Goal: Information Seeking & Learning: Understand process/instructions

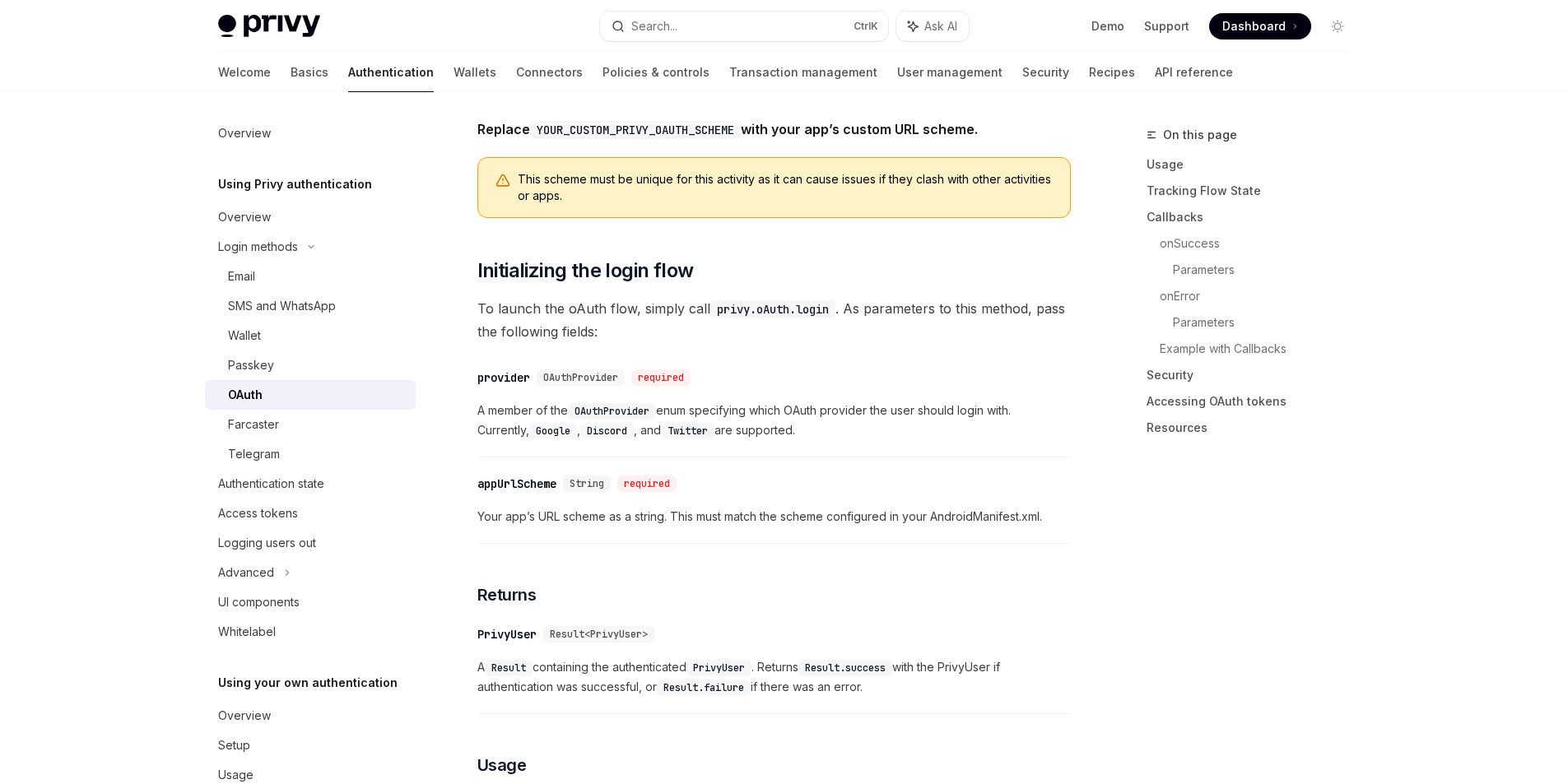
scroll to position [822, 0]
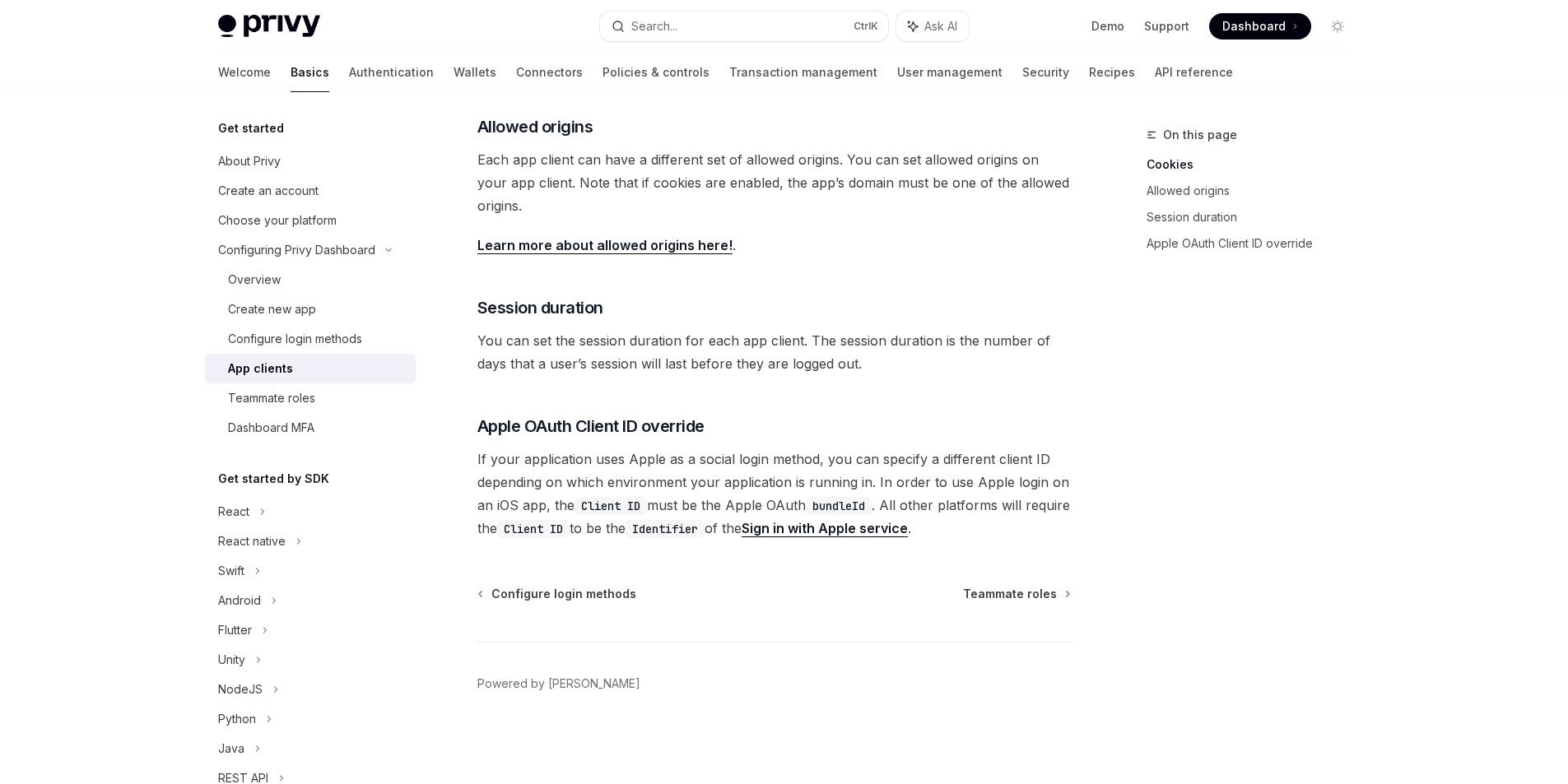
scroll to position [38, 0]
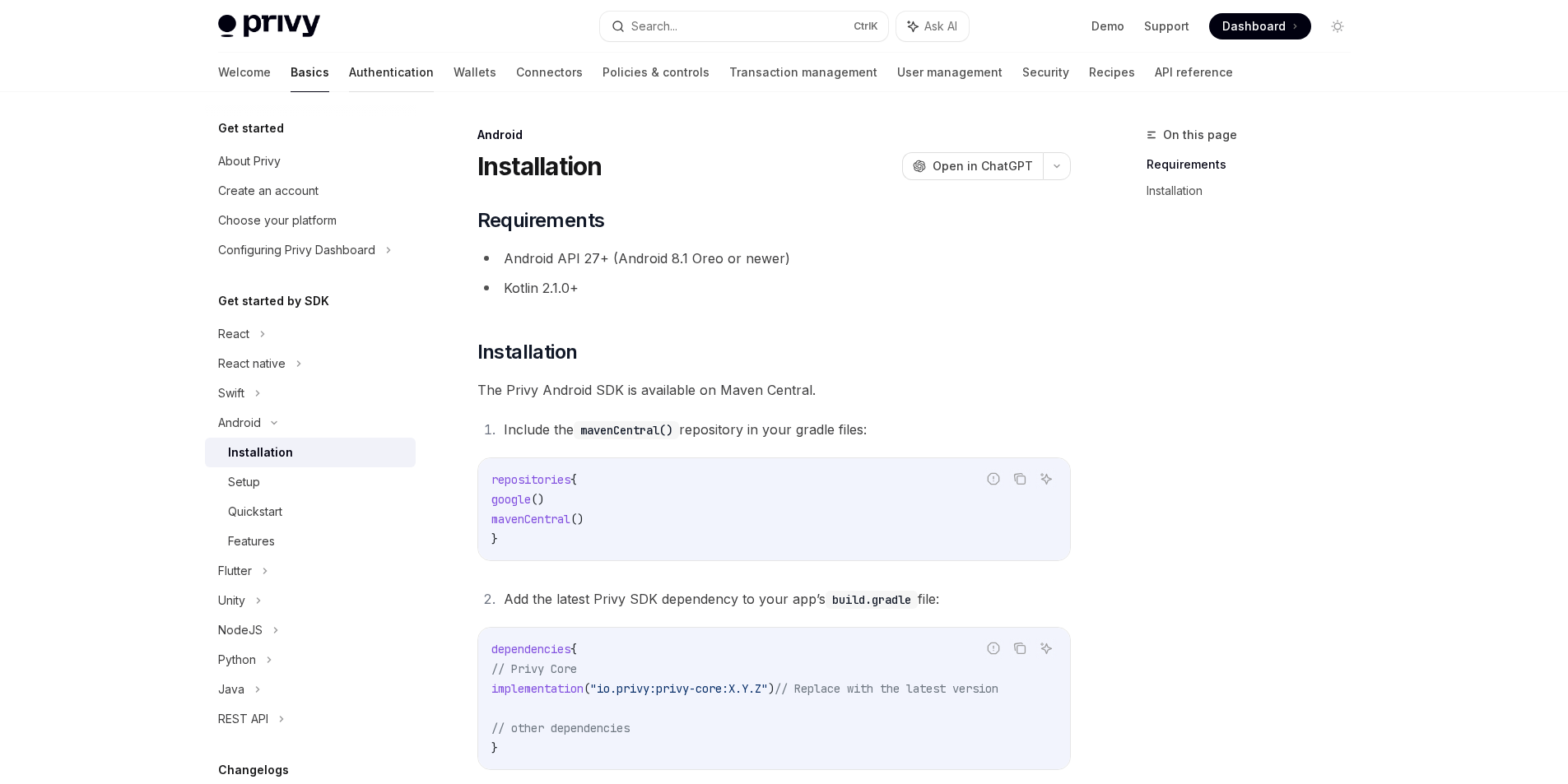
click at [349, 73] on link "Authentication" at bounding box center [391, 72] width 84 height 39
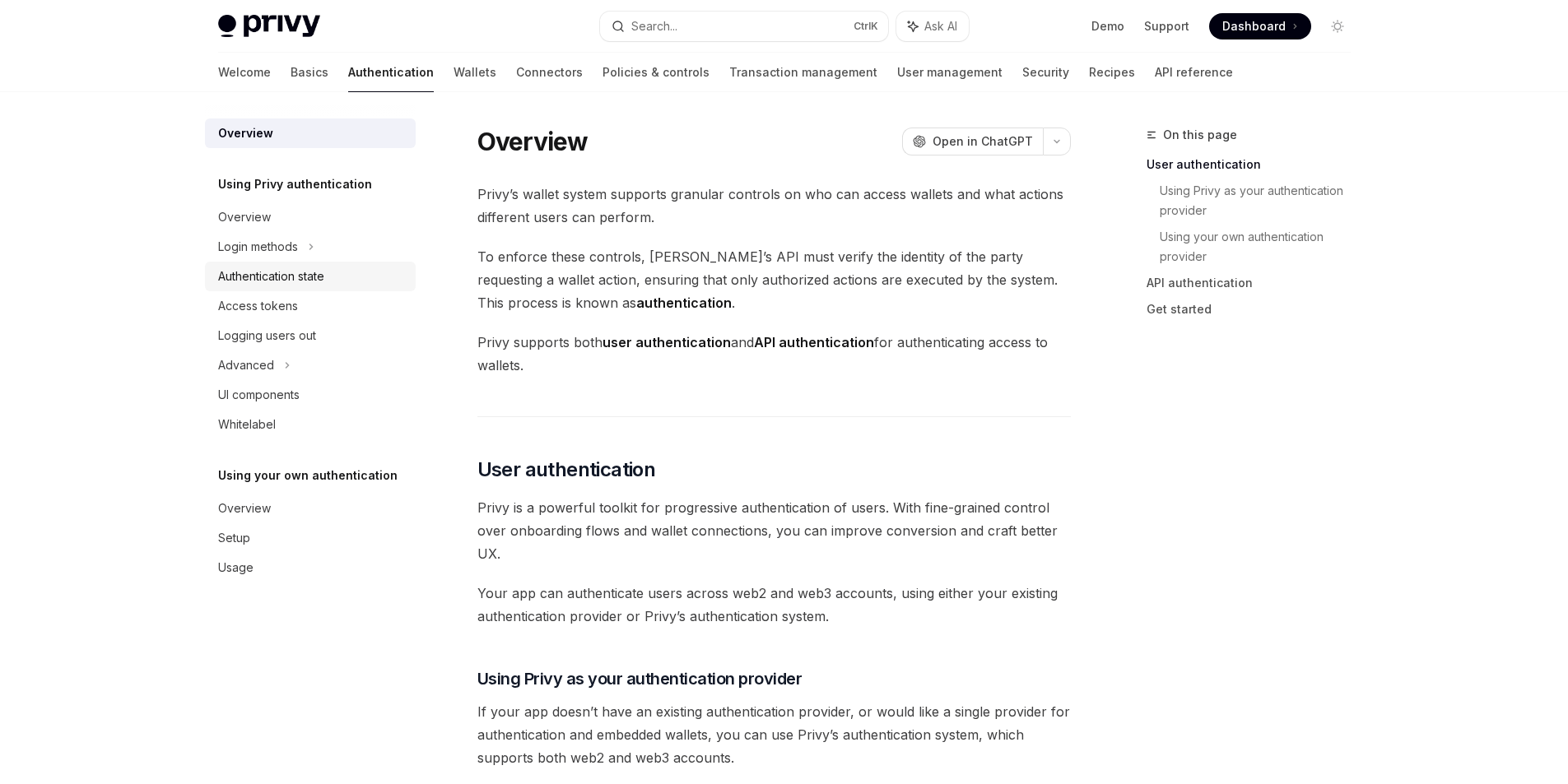
click at [306, 283] on div "Authentication state" at bounding box center [271, 276] width 106 height 20
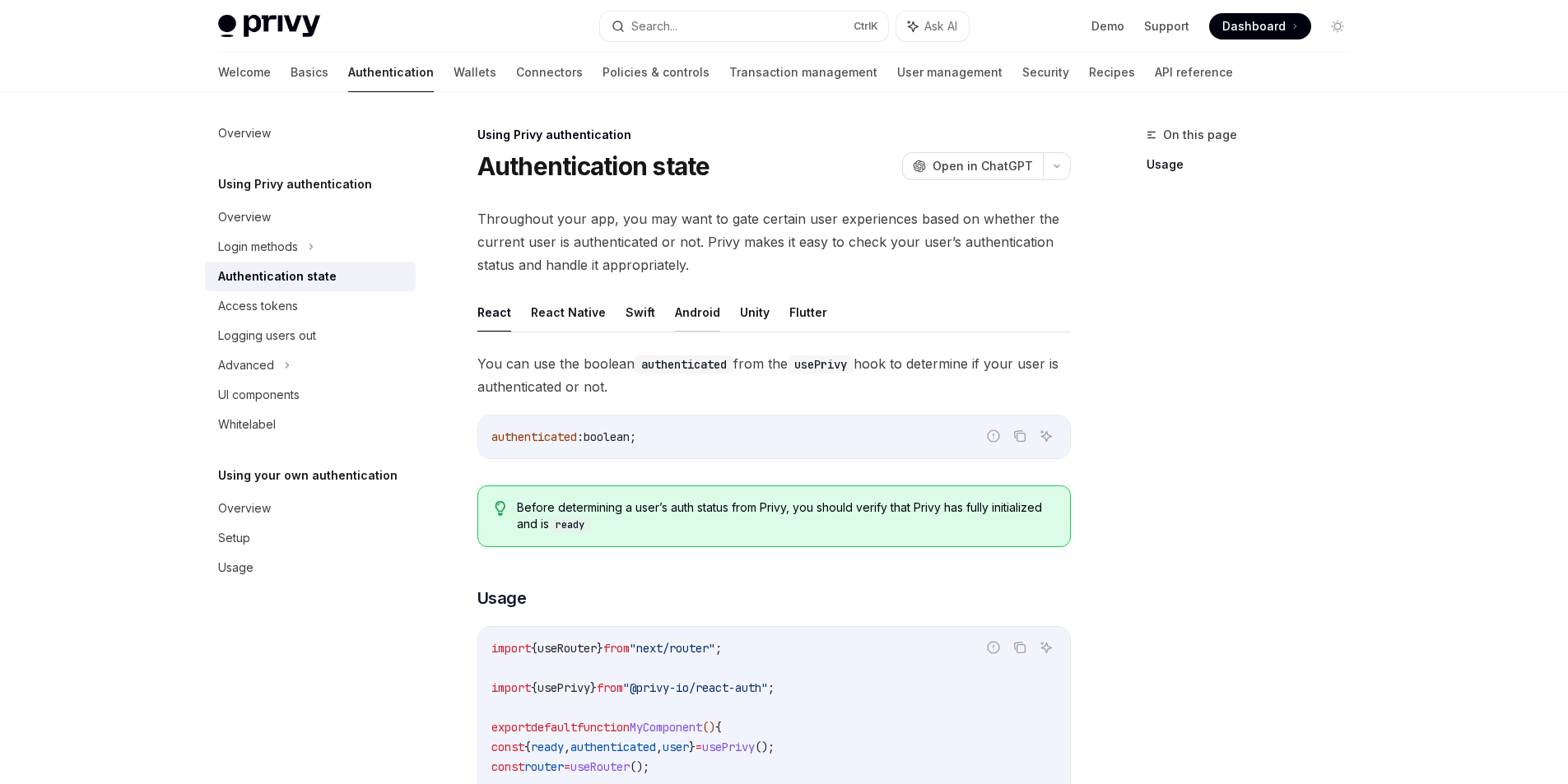
click at [692, 311] on button "Android" at bounding box center [698, 311] width 45 height 38
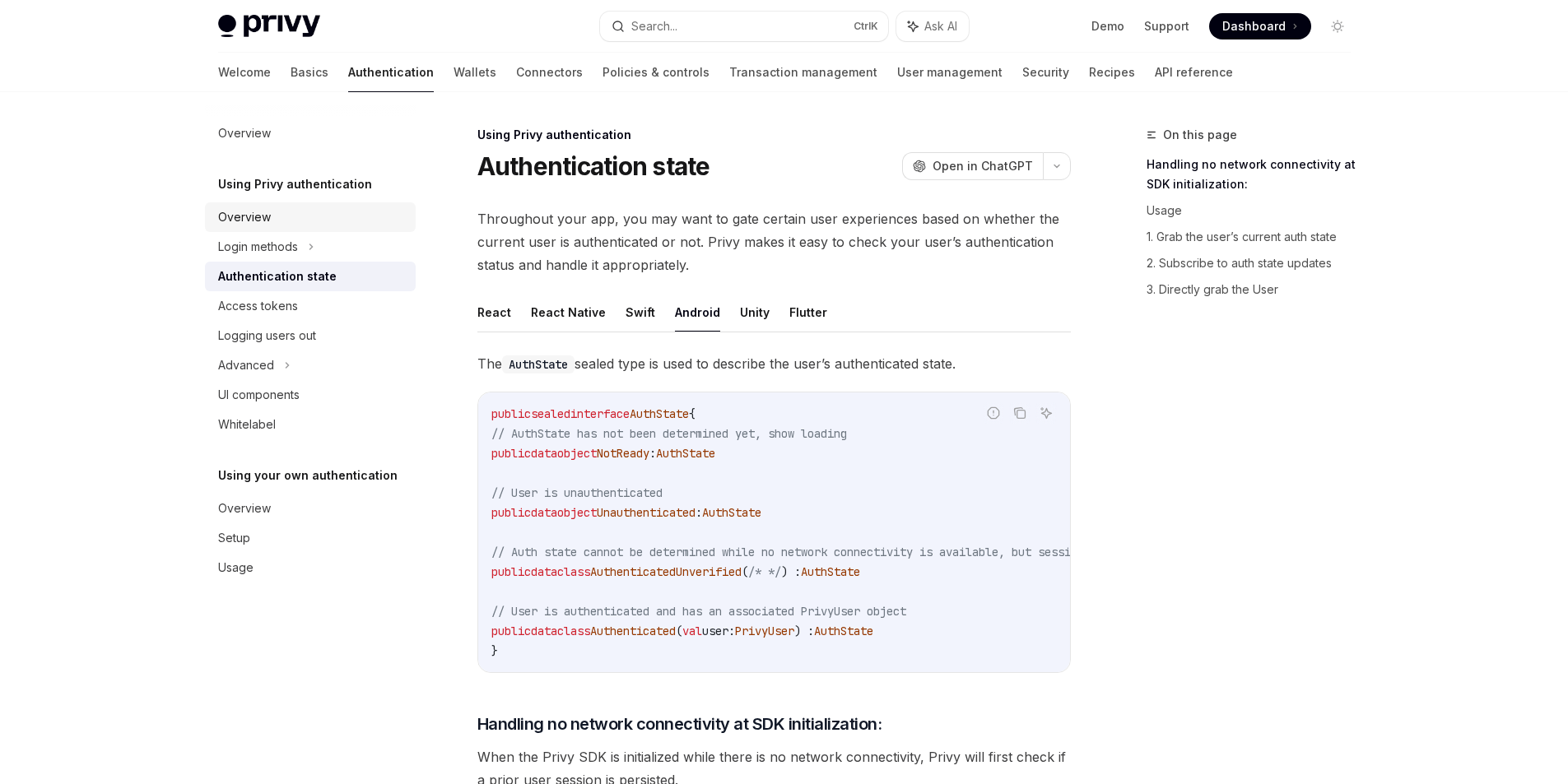
click at [248, 219] on div "Overview" at bounding box center [245, 217] width 53 height 20
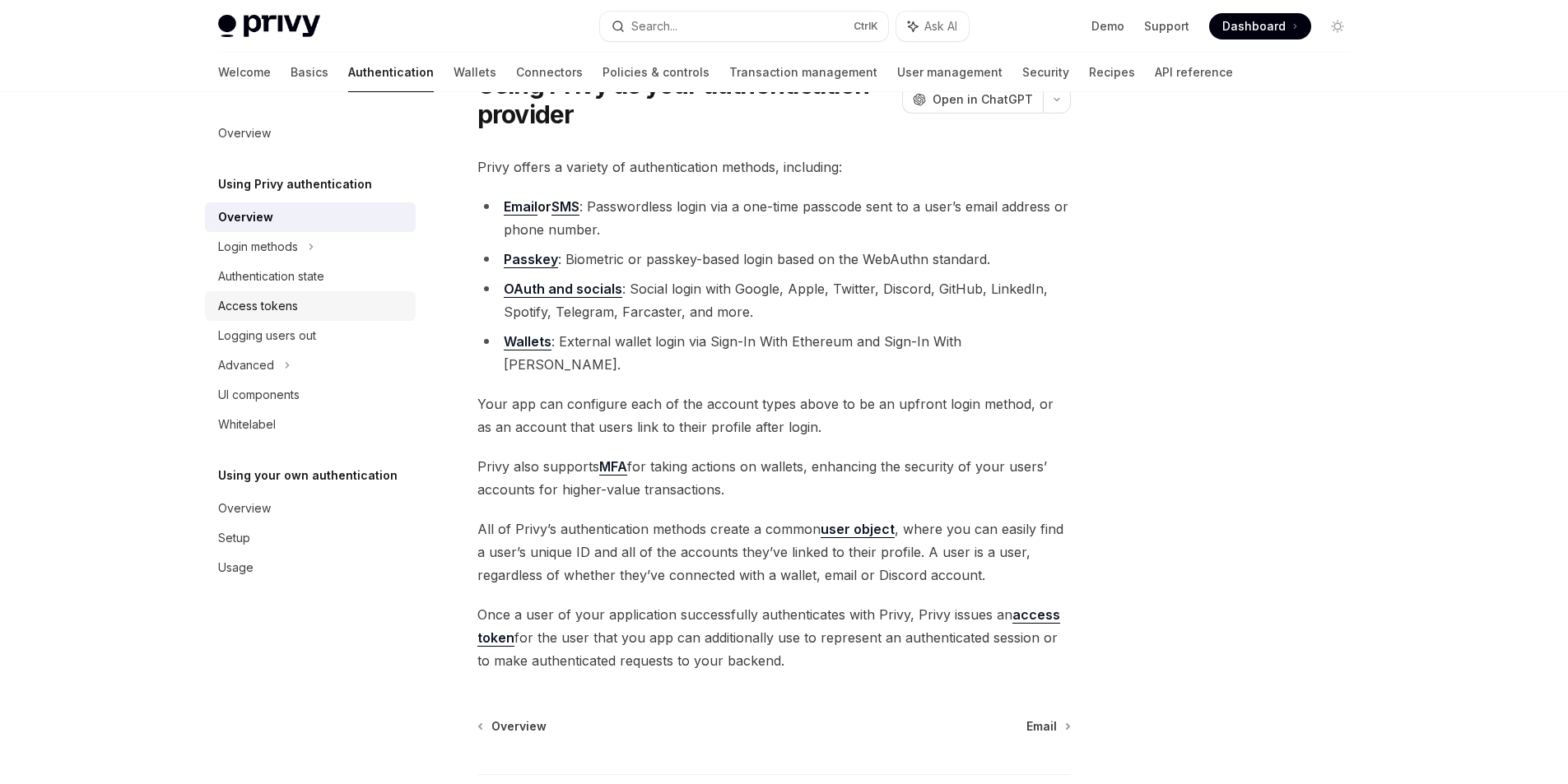
scroll to position [191, 0]
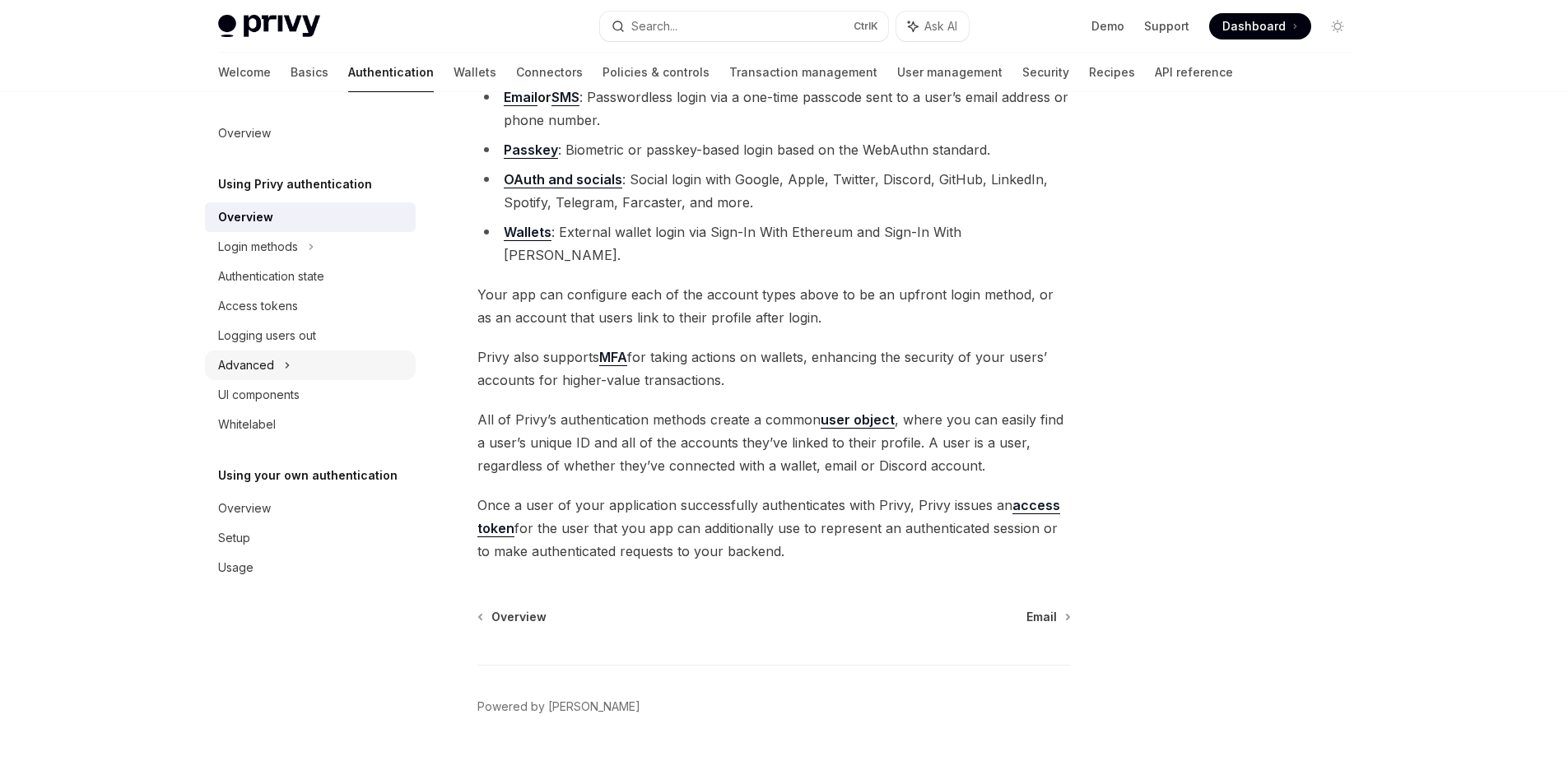
click at [259, 360] on div "Advanced" at bounding box center [247, 365] width 56 height 20
click at [259, 281] on div "Authentication state" at bounding box center [271, 276] width 106 height 20
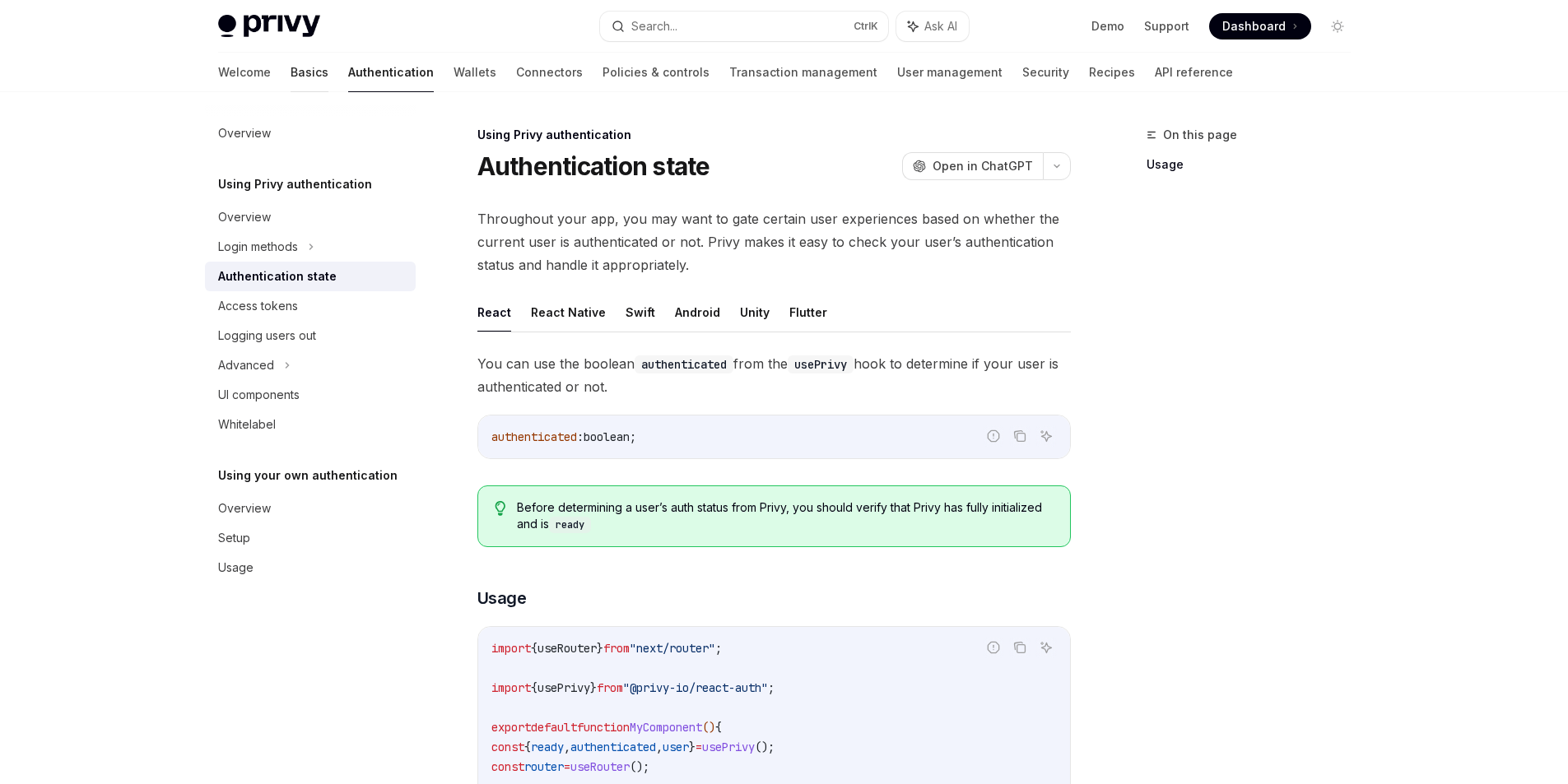
click at [291, 64] on link "Basics" at bounding box center [309, 72] width 38 height 39
type textarea "*"
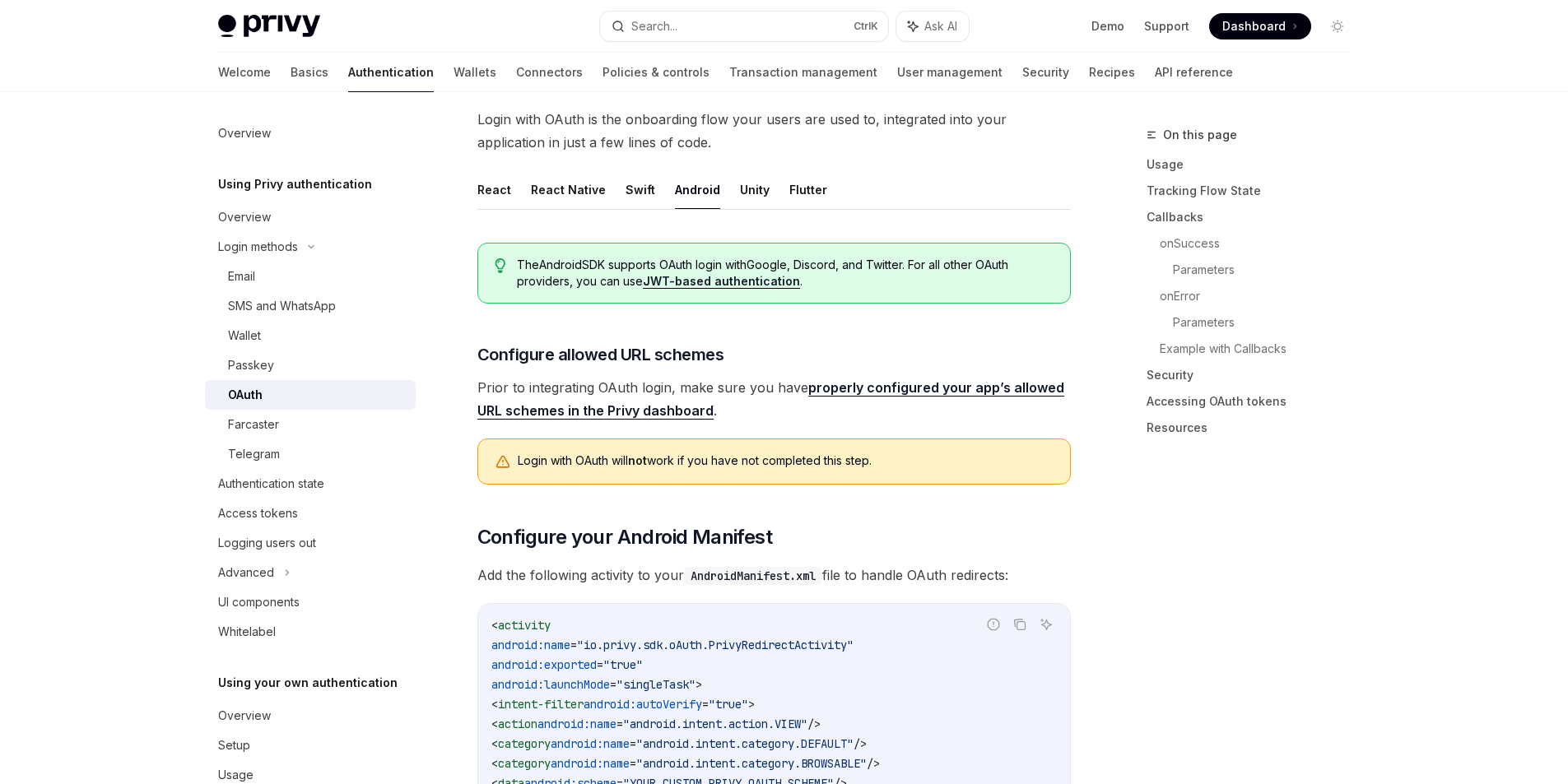
scroll to position [316, 0]
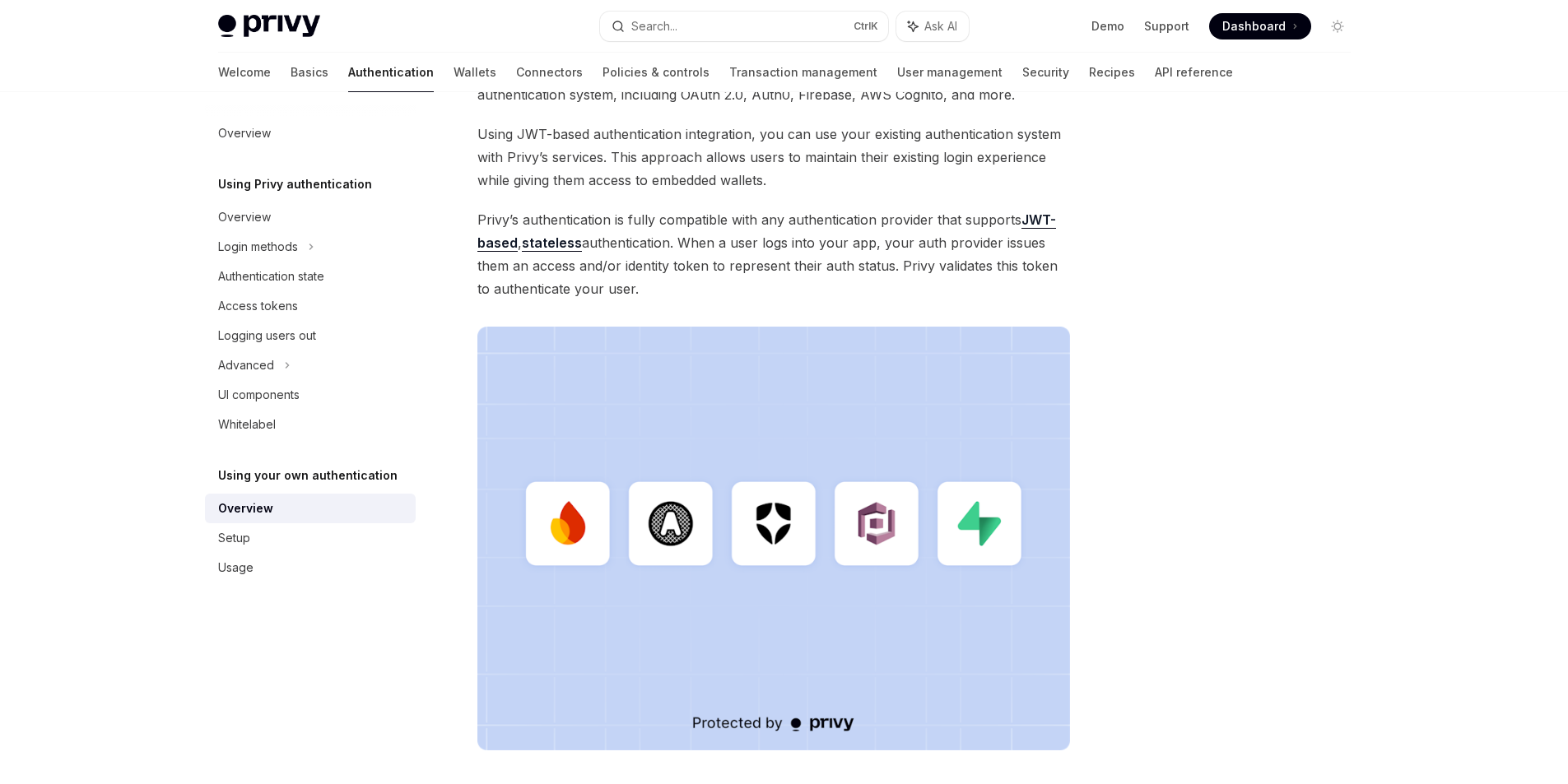
scroll to position [387, 0]
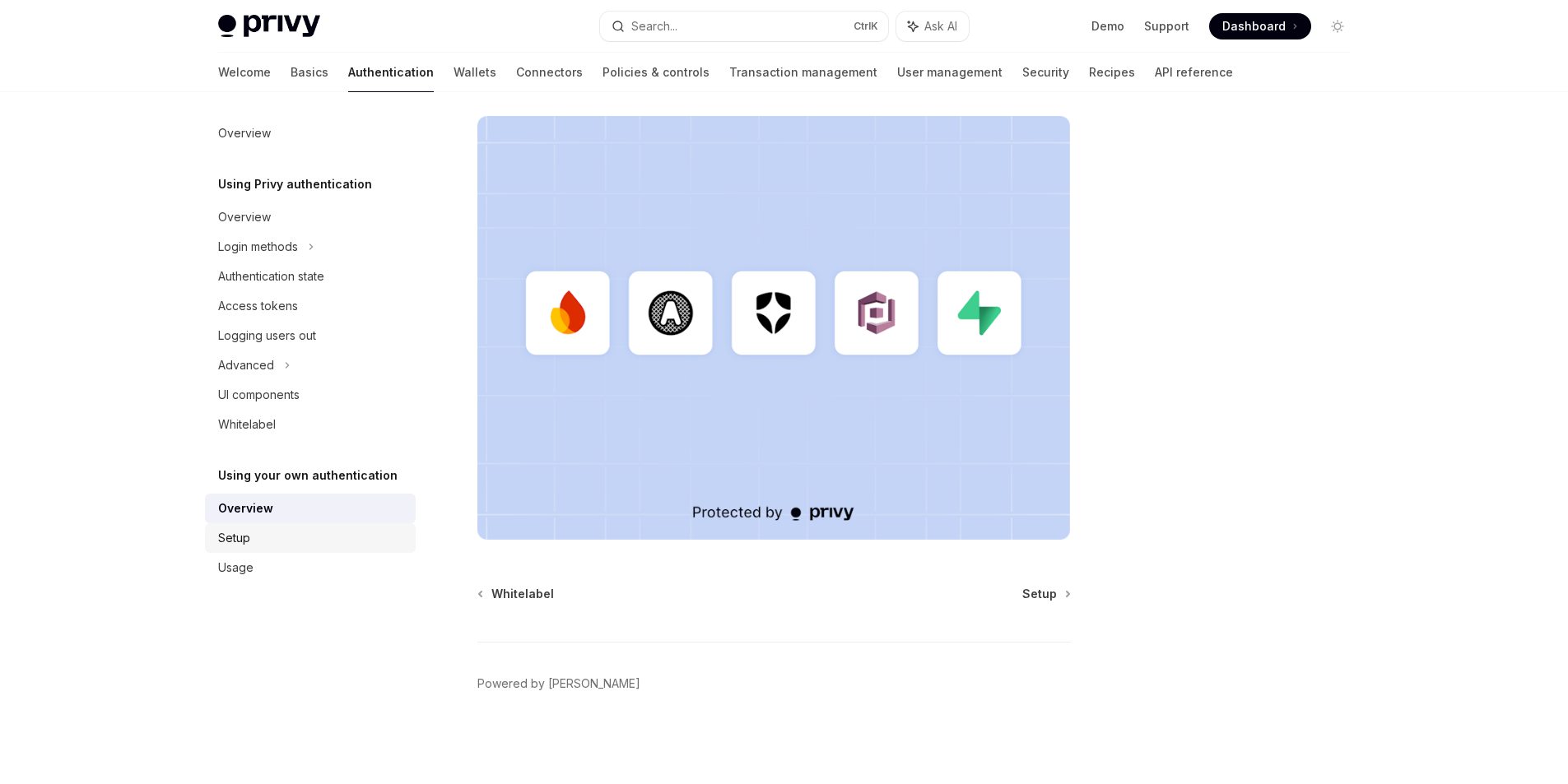
click at [320, 547] on div "Setup" at bounding box center [312, 537] width 188 height 20
type textarea "*"
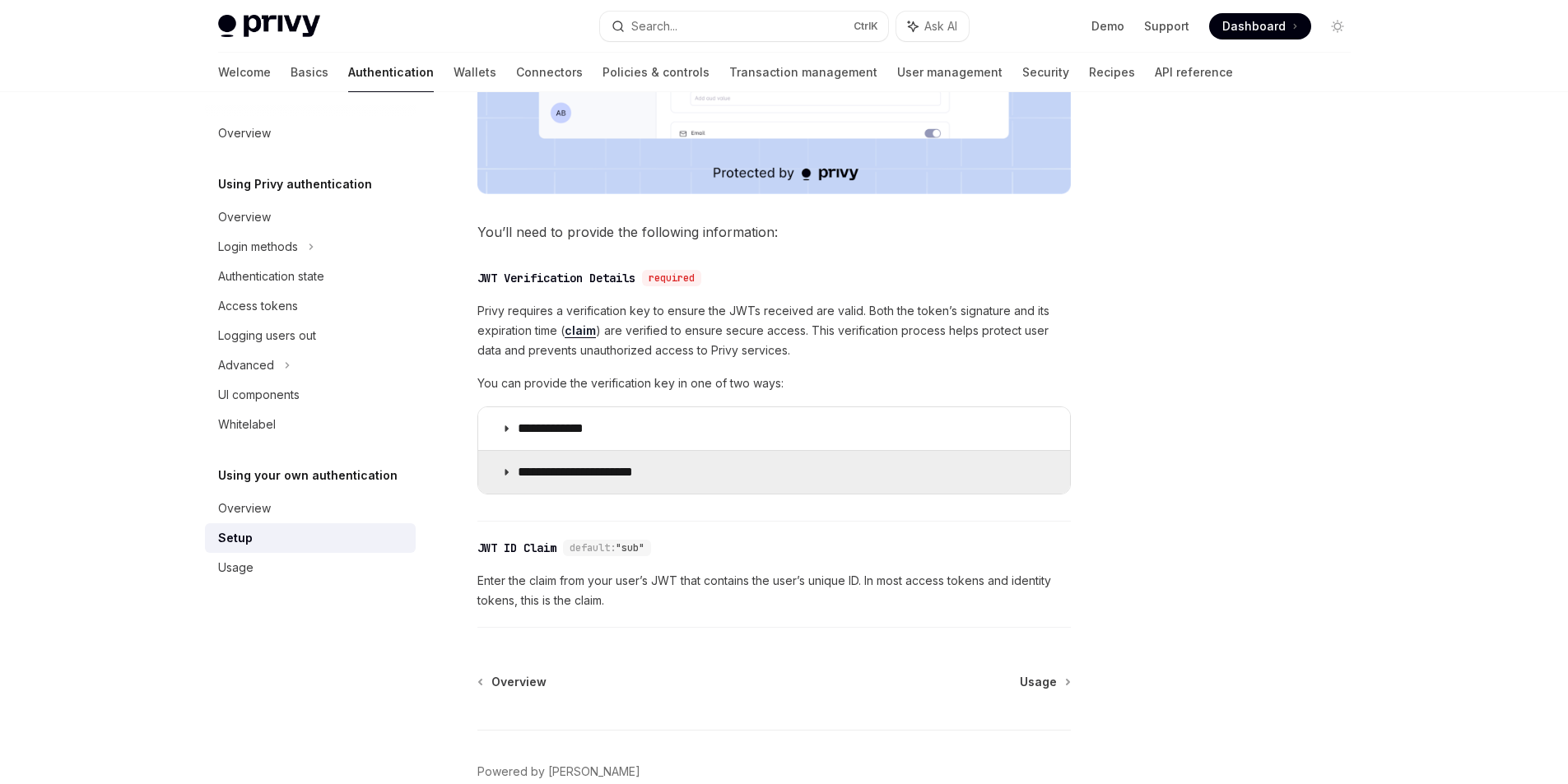
scroll to position [756, 0]
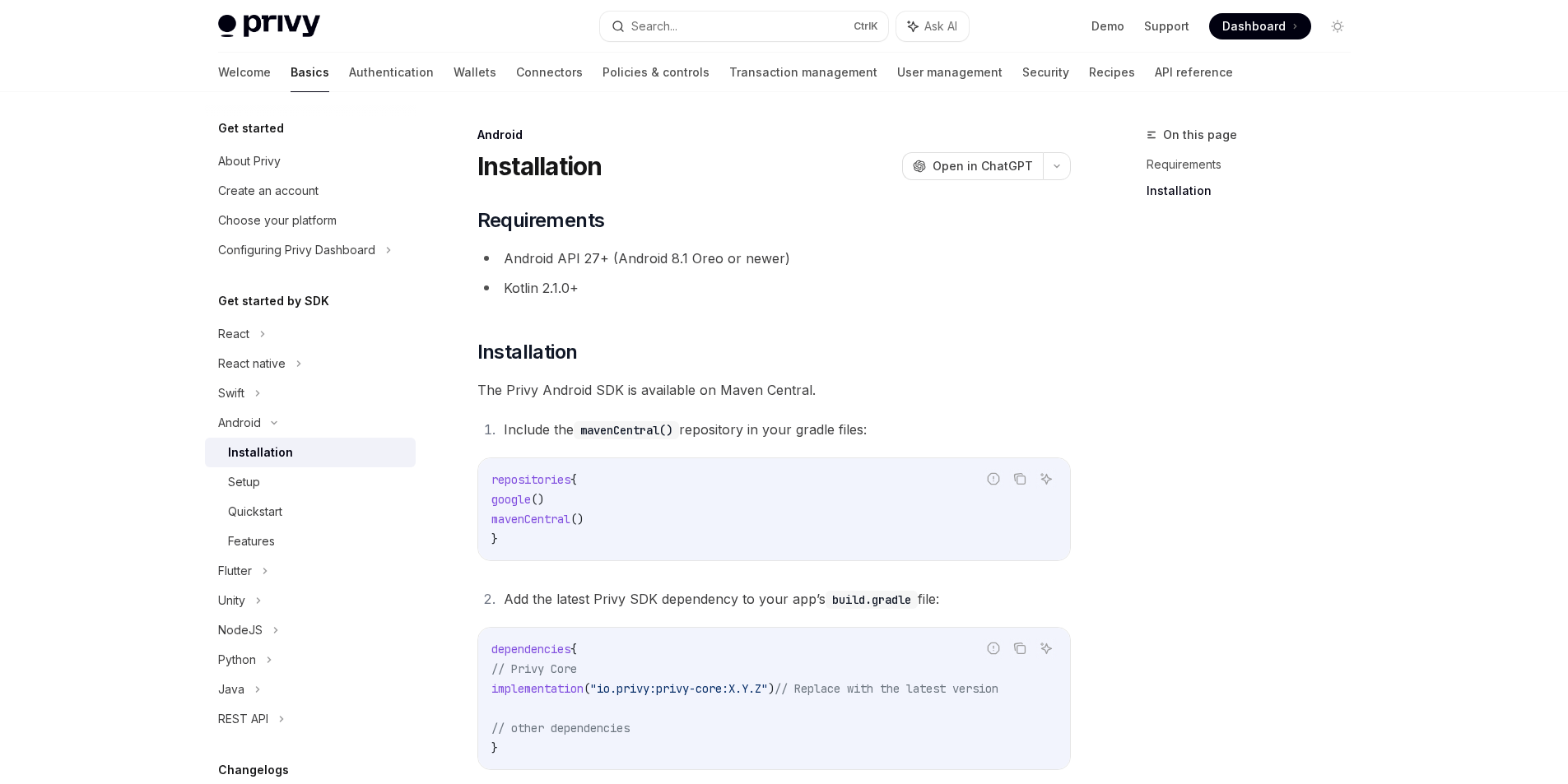
scroll to position [286, 0]
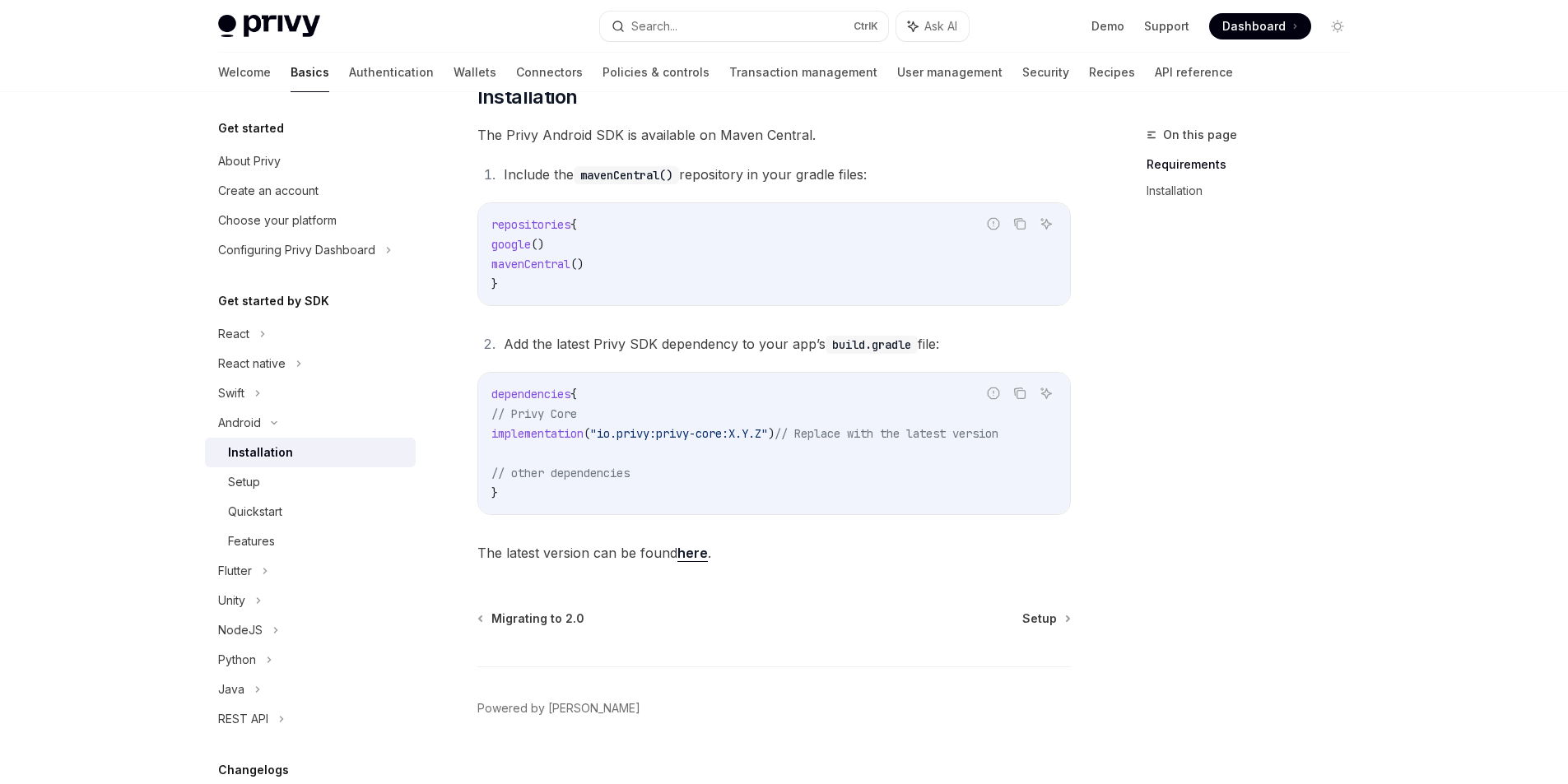
scroll to position [286, 0]
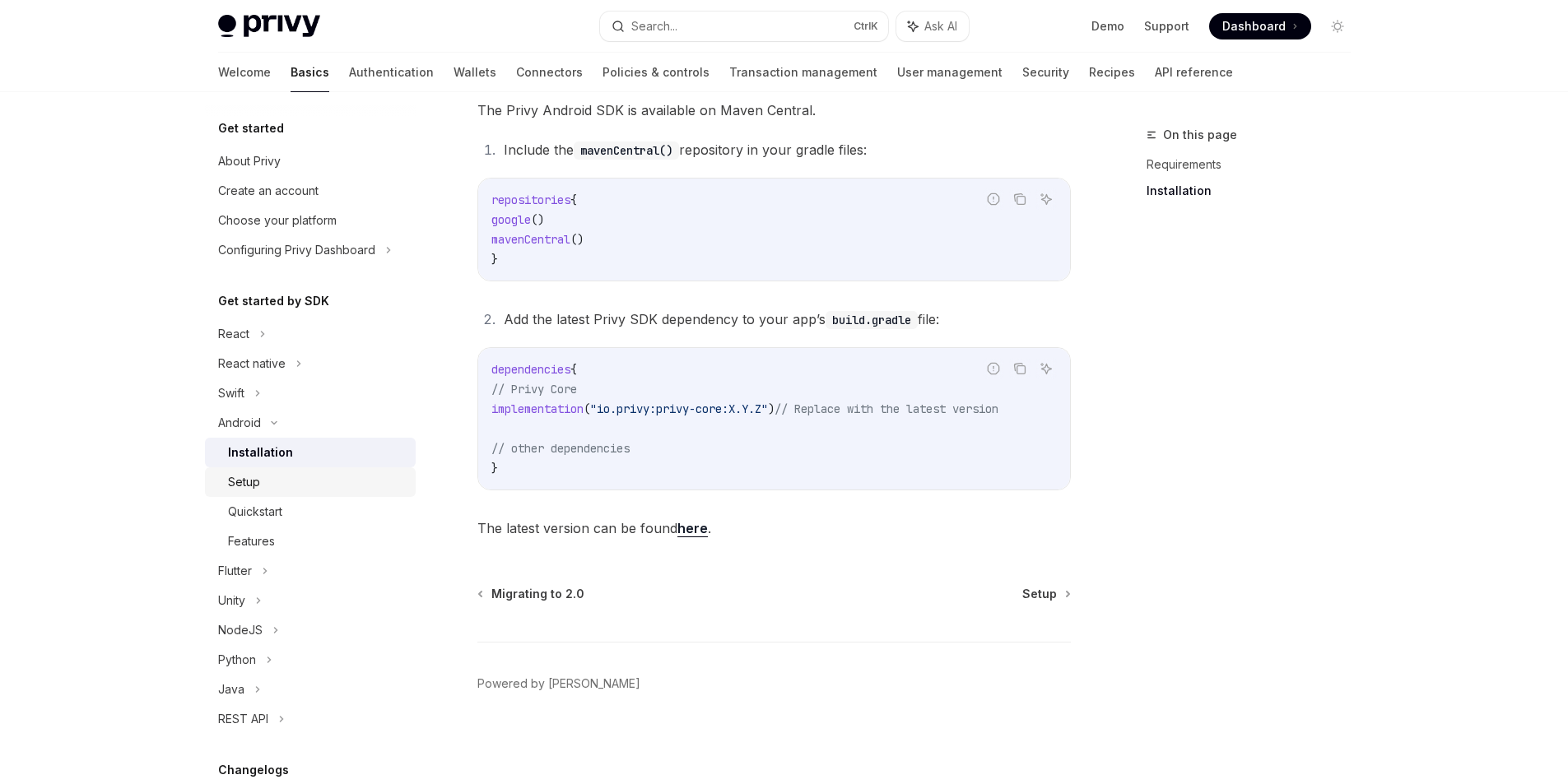
click at [286, 481] on div "Setup" at bounding box center [317, 482] width 178 height 20
type textarea "*"
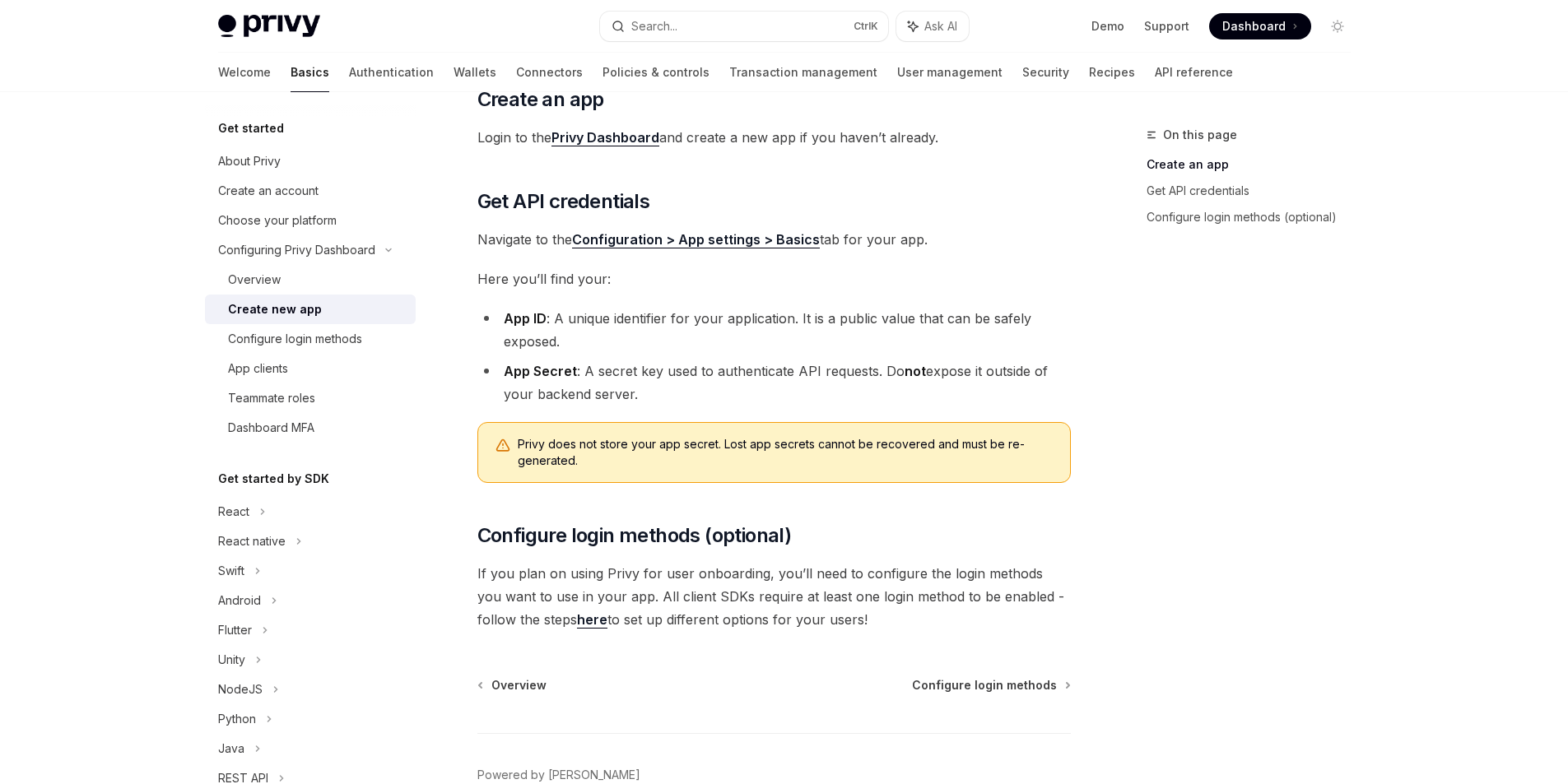
scroll to position [375, 0]
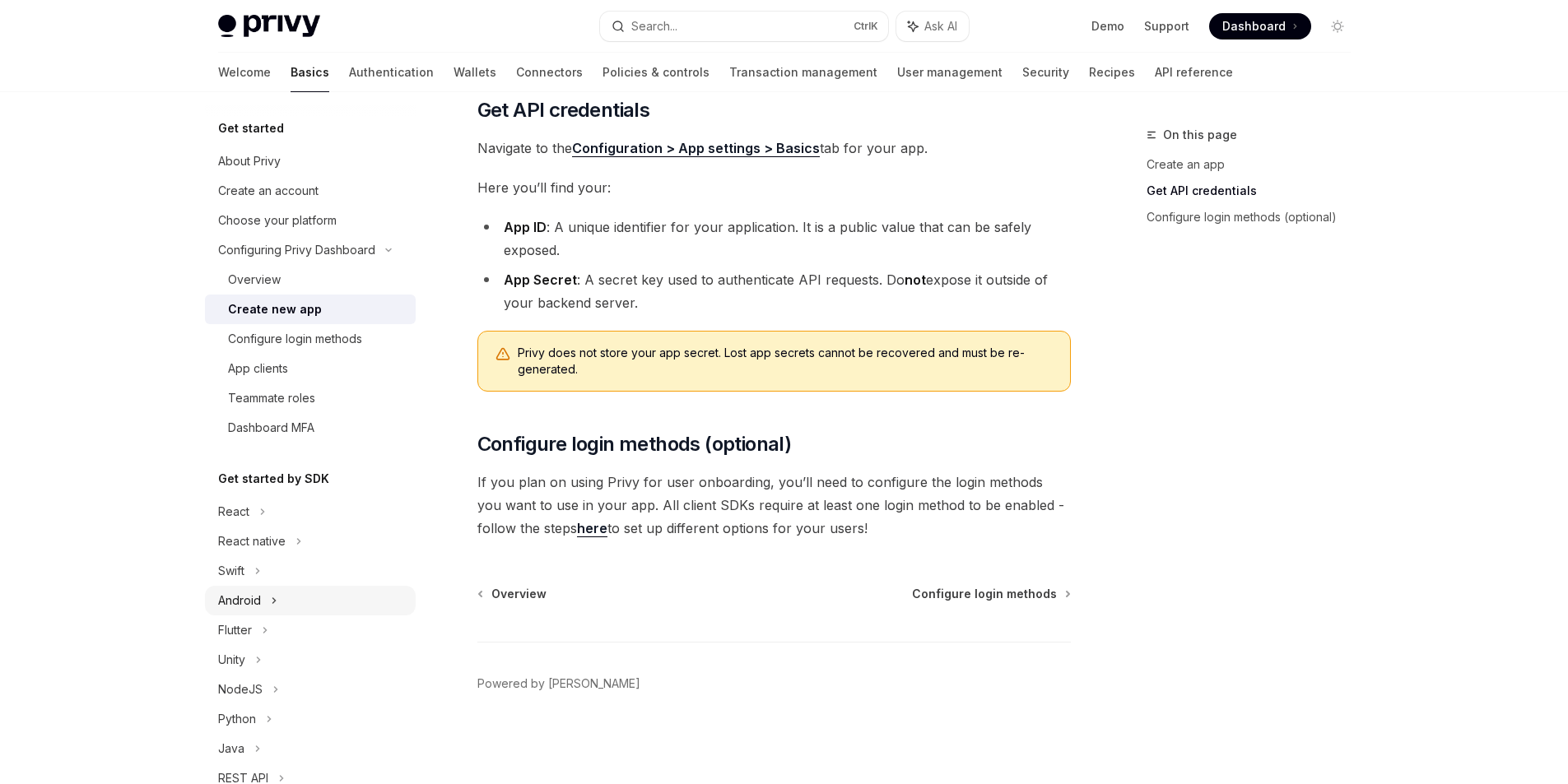
click at [272, 605] on icon at bounding box center [274, 600] width 7 height 20
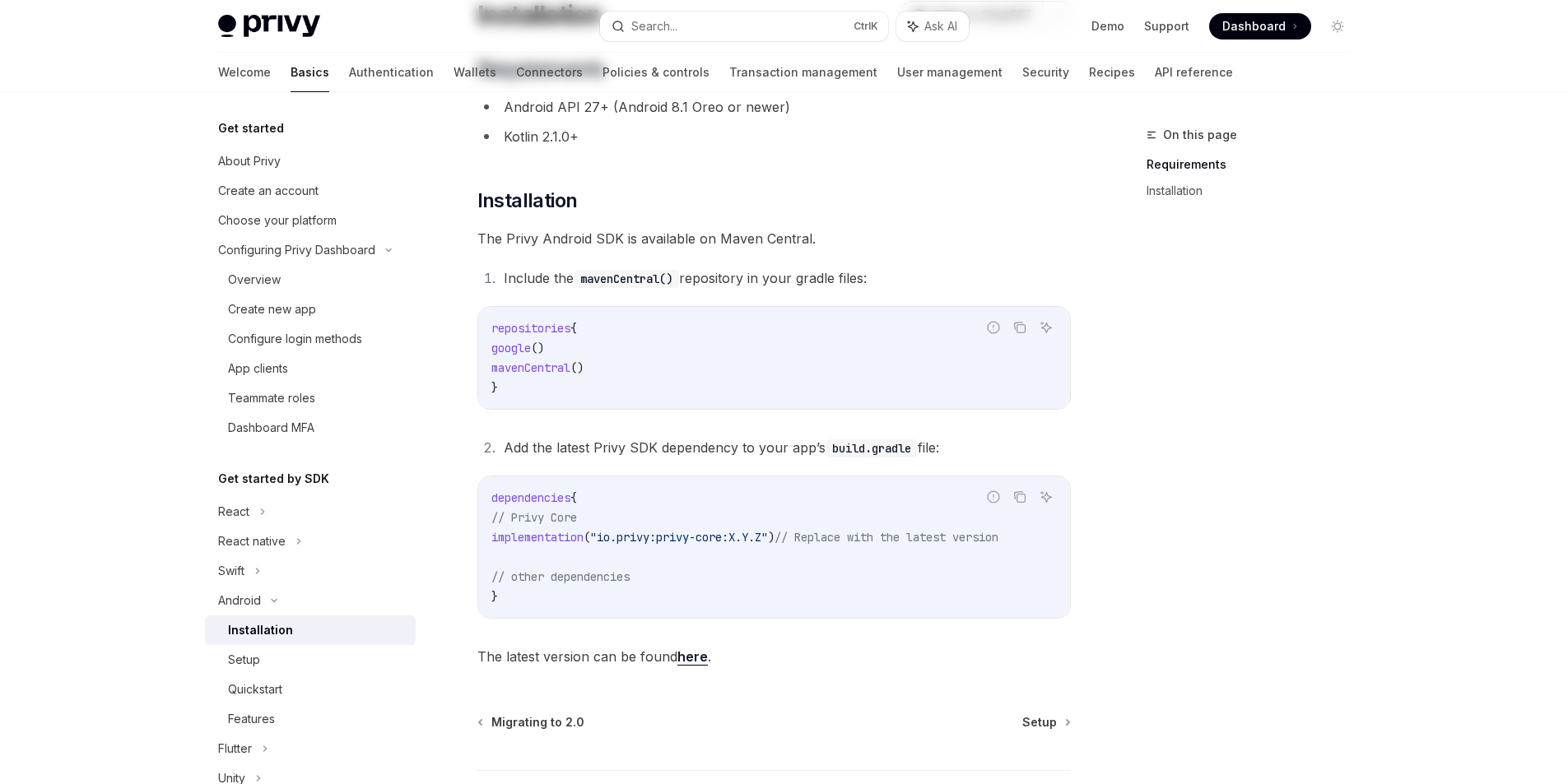
scroll to position [286, 0]
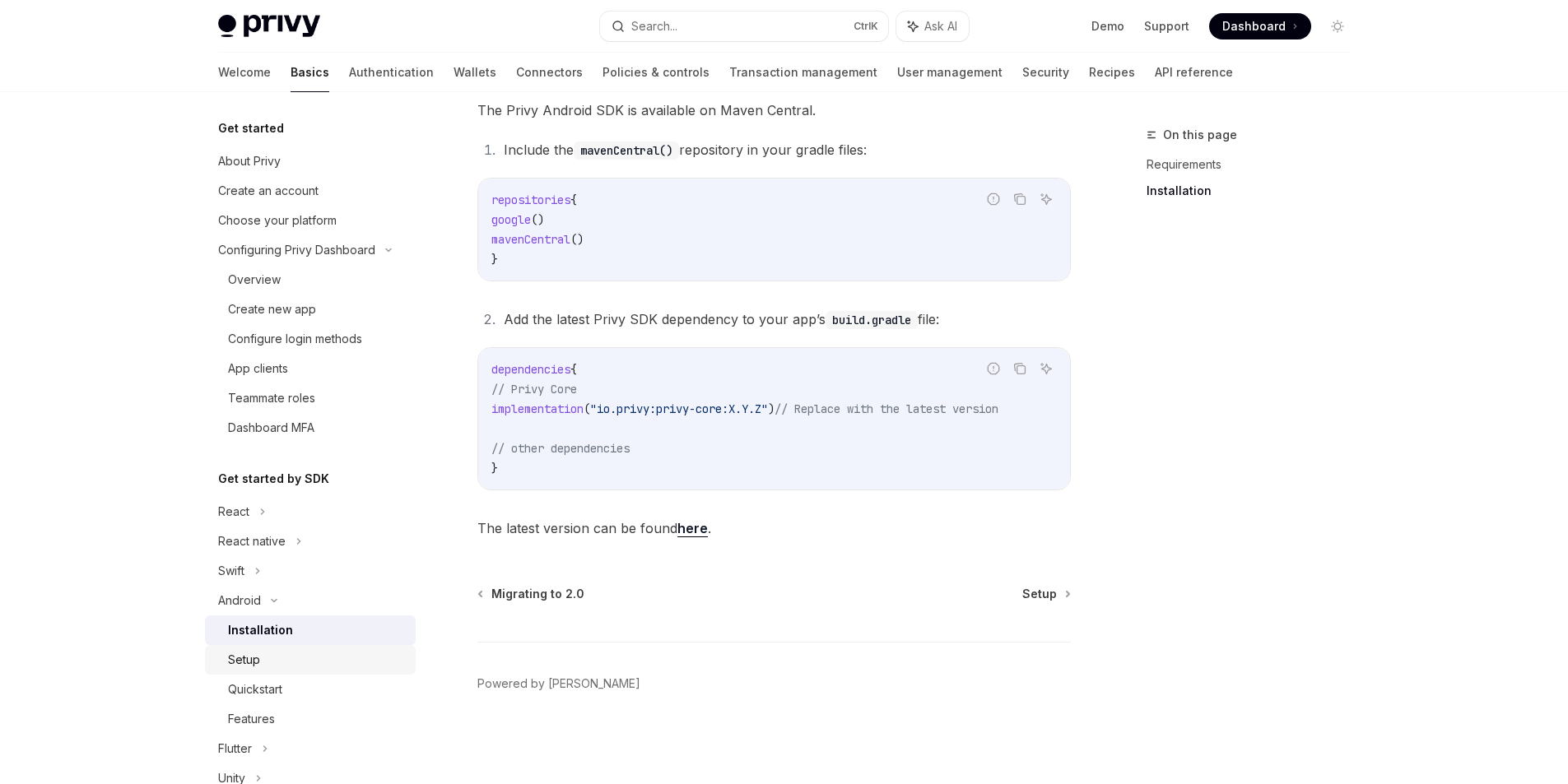
click at [271, 657] on div "Setup" at bounding box center [317, 659] width 178 height 20
type textarea "*"
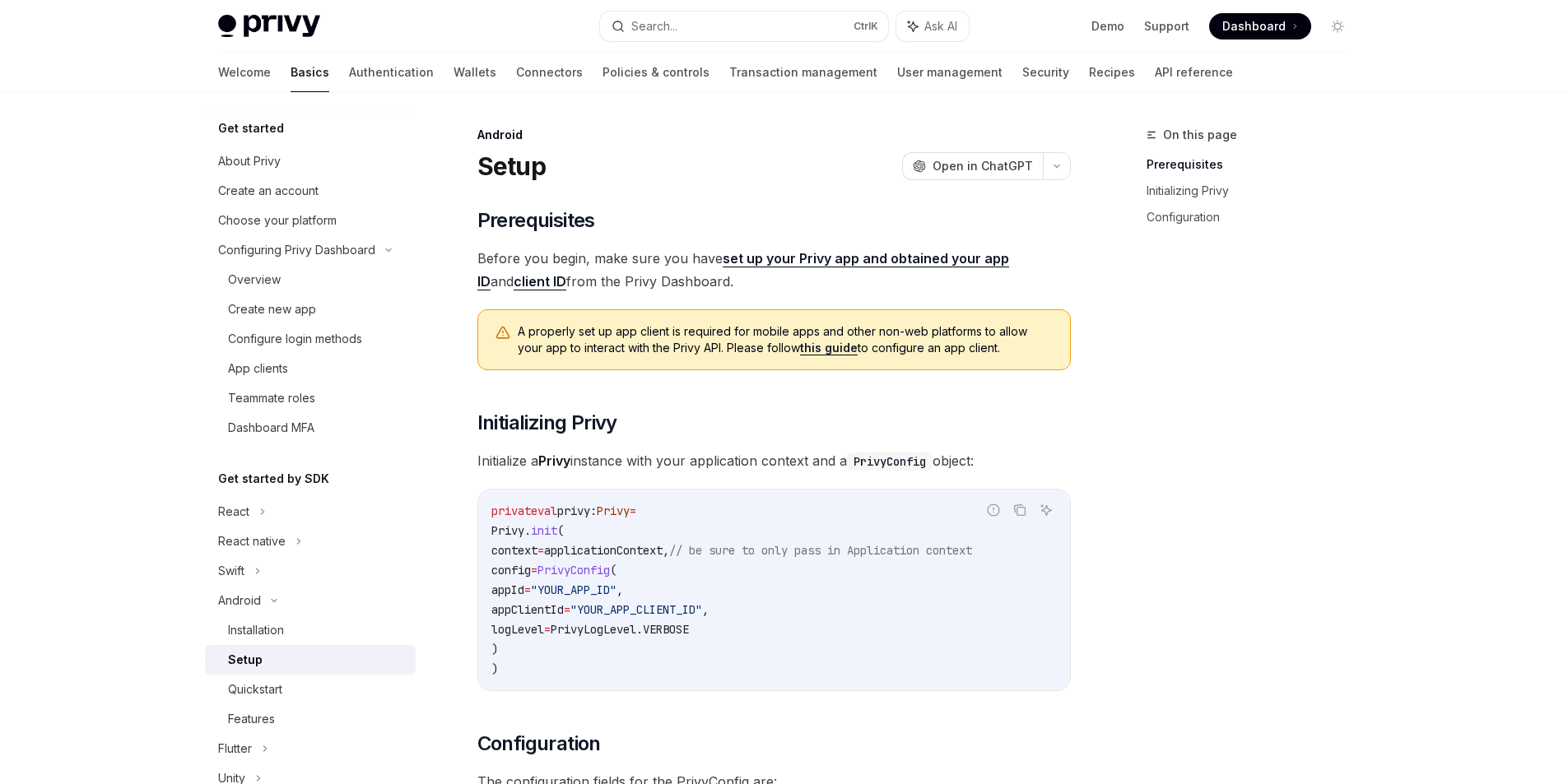
click at [1266, 22] on span "Dashboard" at bounding box center [1254, 26] width 64 height 17
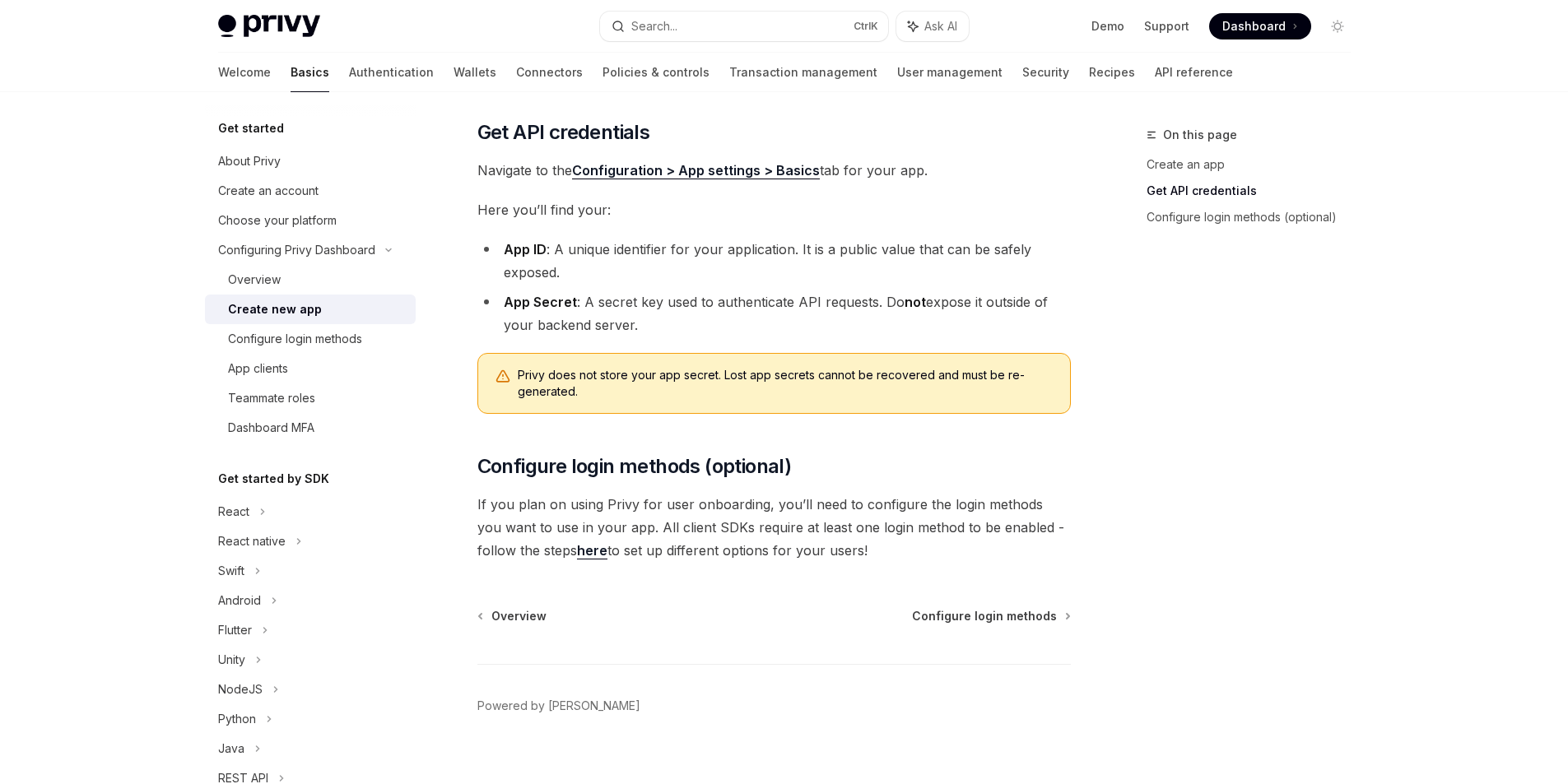
scroll to position [375, 0]
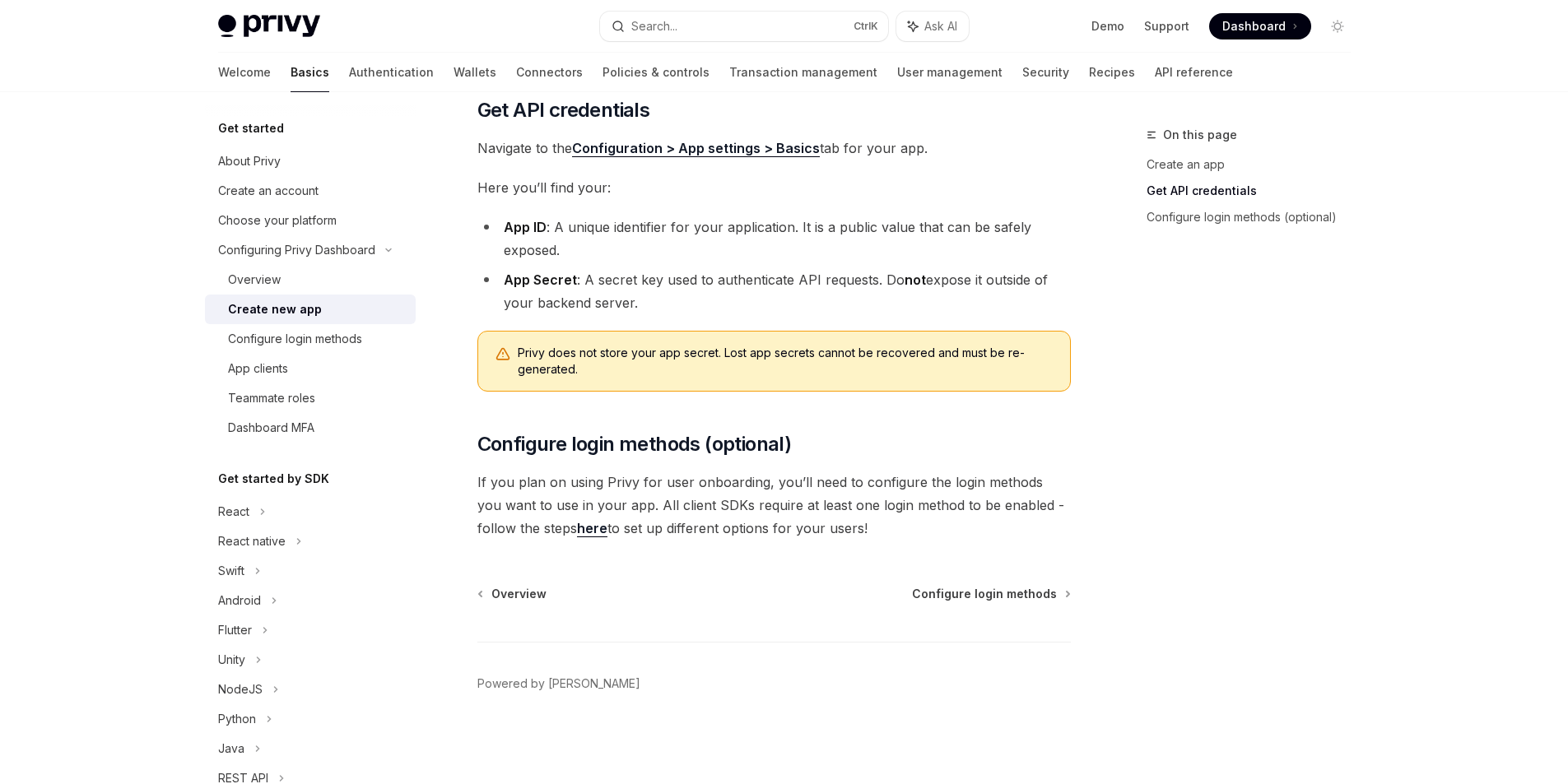
click at [556, 278] on strong "App Secret" at bounding box center [540, 280] width 73 height 17
click at [703, 273] on li "App Secret : A secret key used to authenticate API requests. Do not expose it o…" at bounding box center [774, 291] width 594 height 46
click at [289, 338] on div "Configure login methods" at bounding box center [294, 339] width 134 height 20
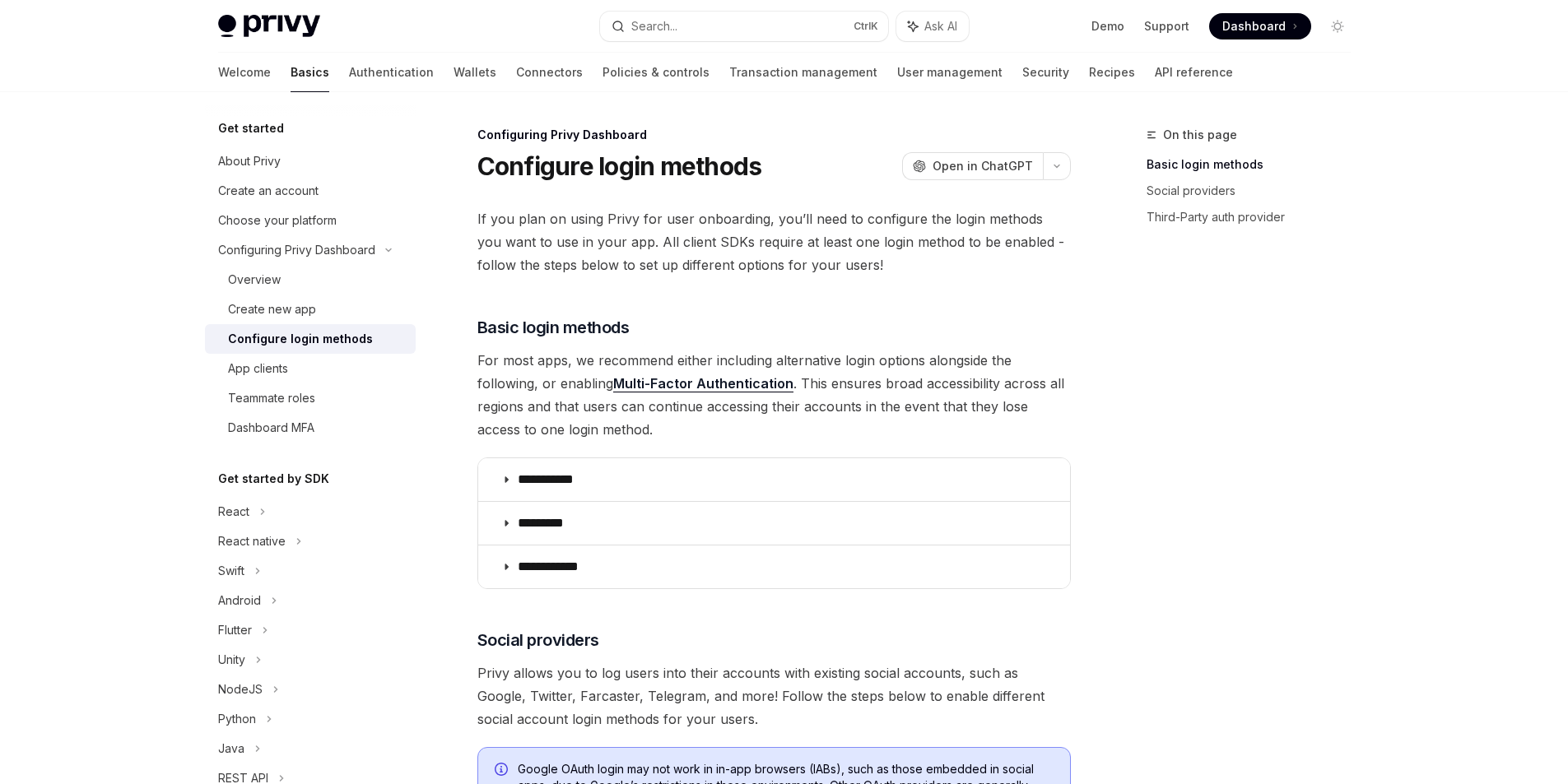
scroll to position [247, 0]
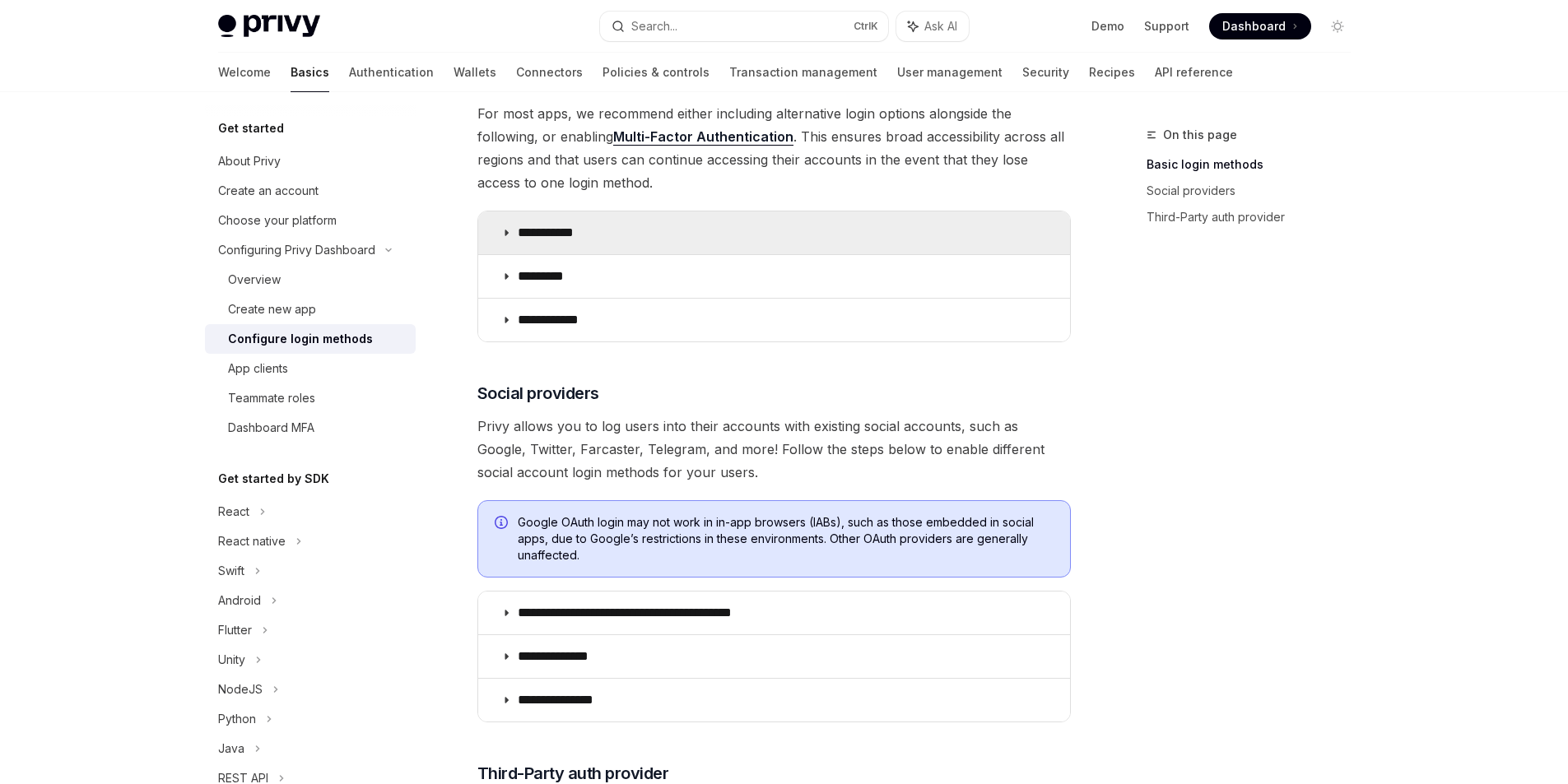
click at [556, 235] on p "**********" at bounding box center [551, 234] width 68 height 17
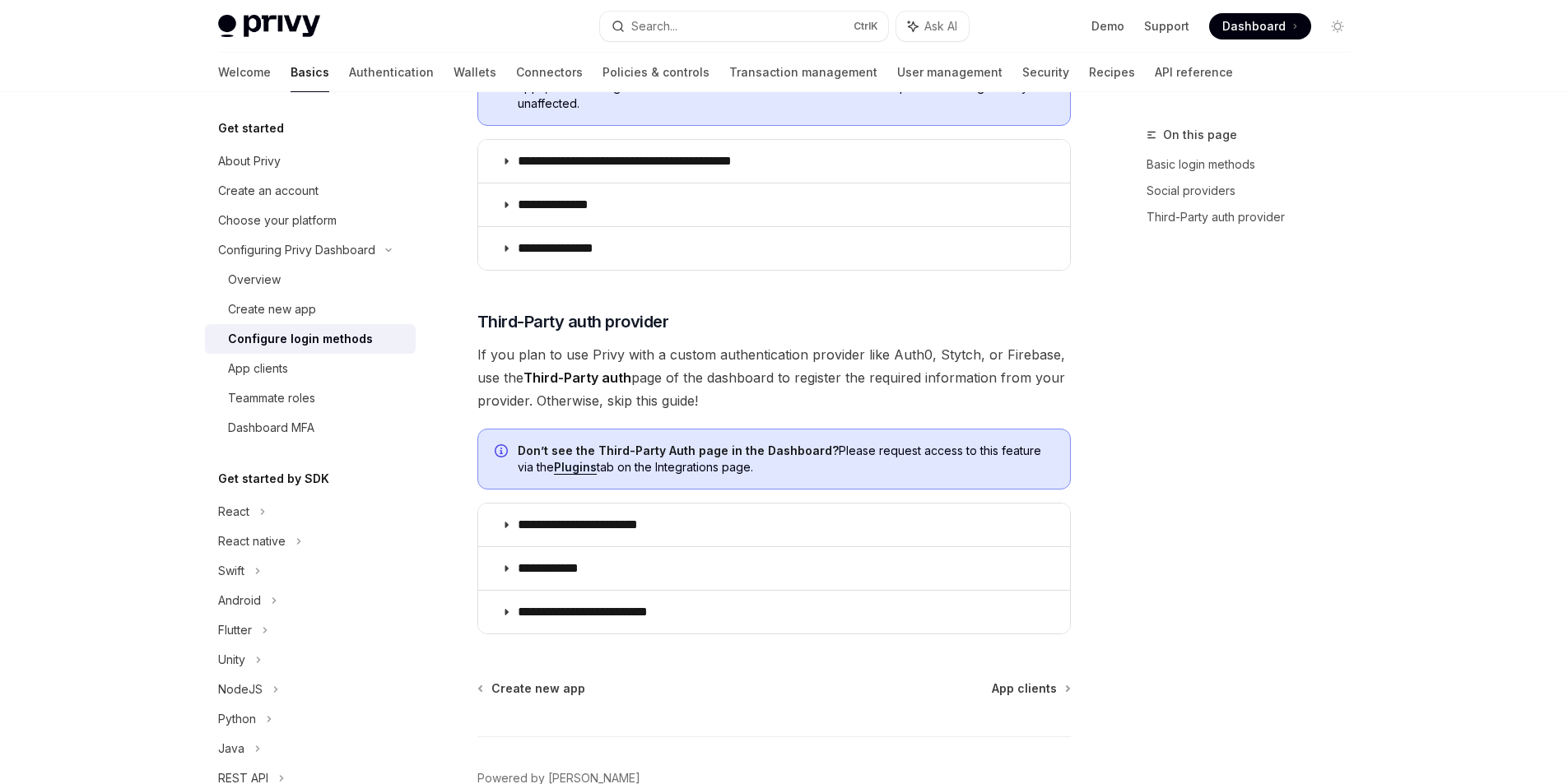
scroll to position [1234, 0]
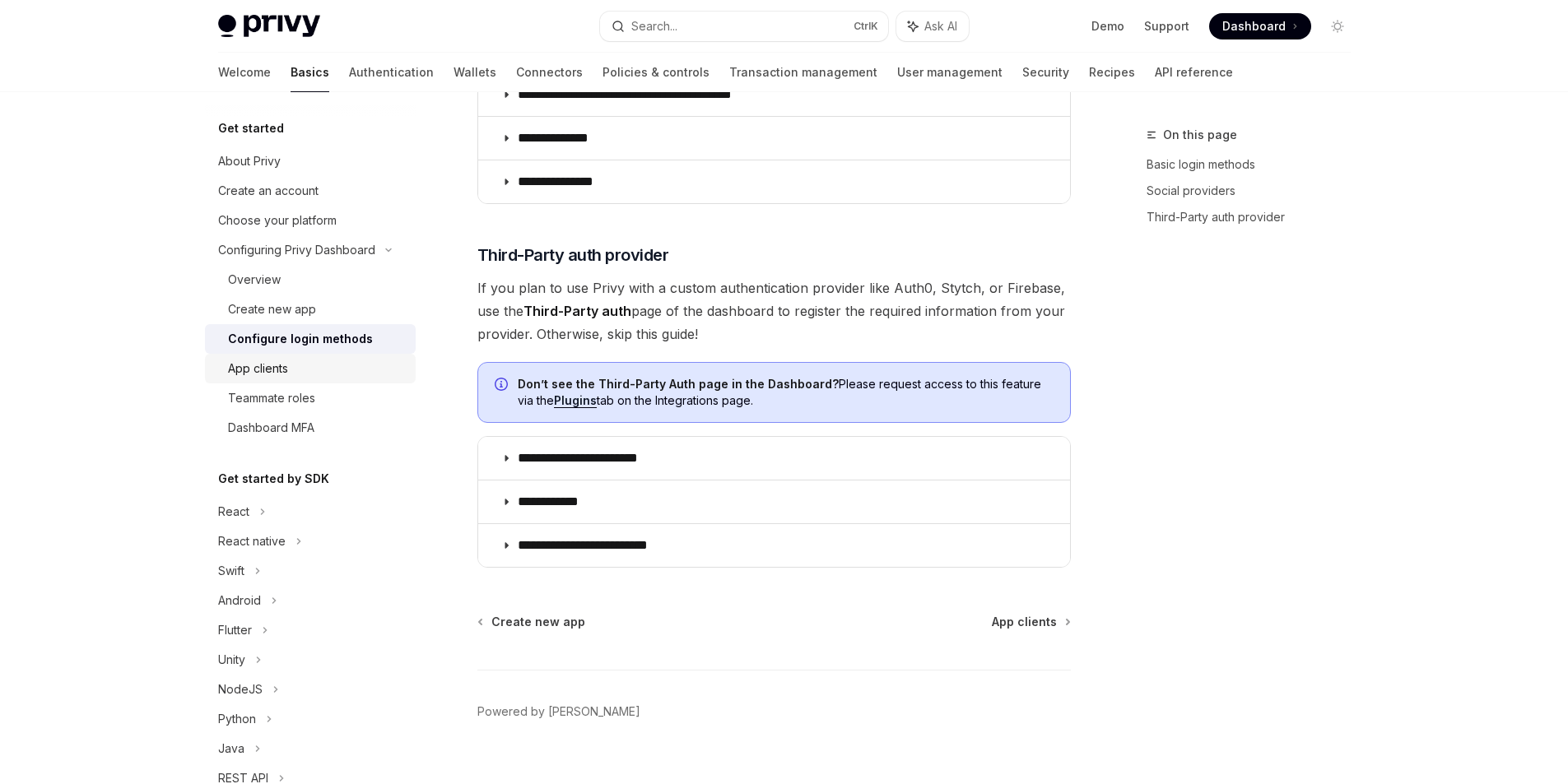
click at [306, 377] on div "App clients" at bounding box center [317, 369] width 178 height 20
type textarea "*"
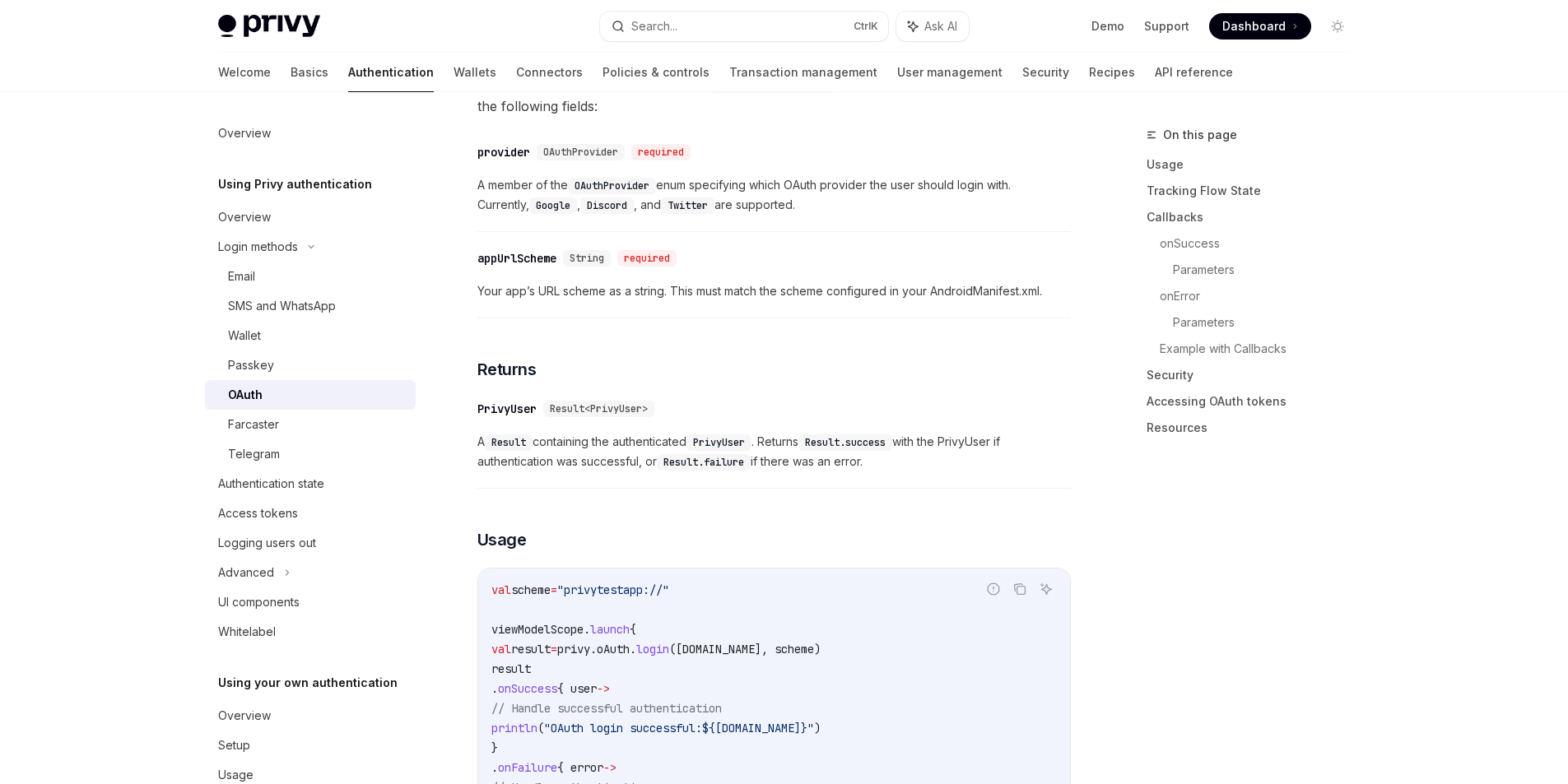
scroll to position [1645, 0]
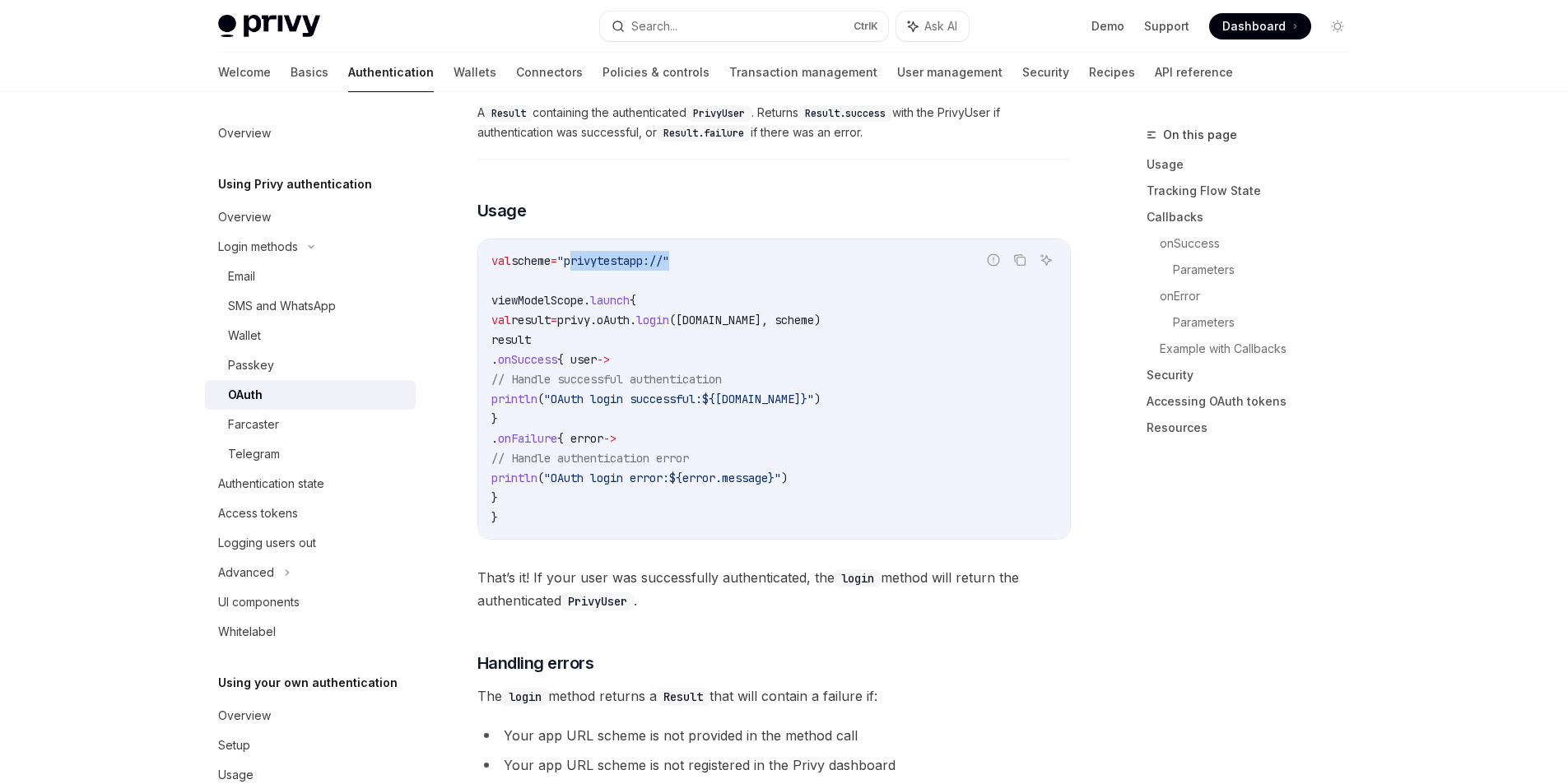
drag, startPoint x: 586, startPoint y: 259, endPoint x: 691, endPoint y: 260, distance: 105.0
click at [670, 260] on span ""privytestapp://"" at bounding box center [612, 261] width 112 height 15
click at [845, 264] on code "val scheme = "privytestapp://" viewModelScope. launch { val result = privy.oAut…" at bounding box center [774, 389] width 565 height 277
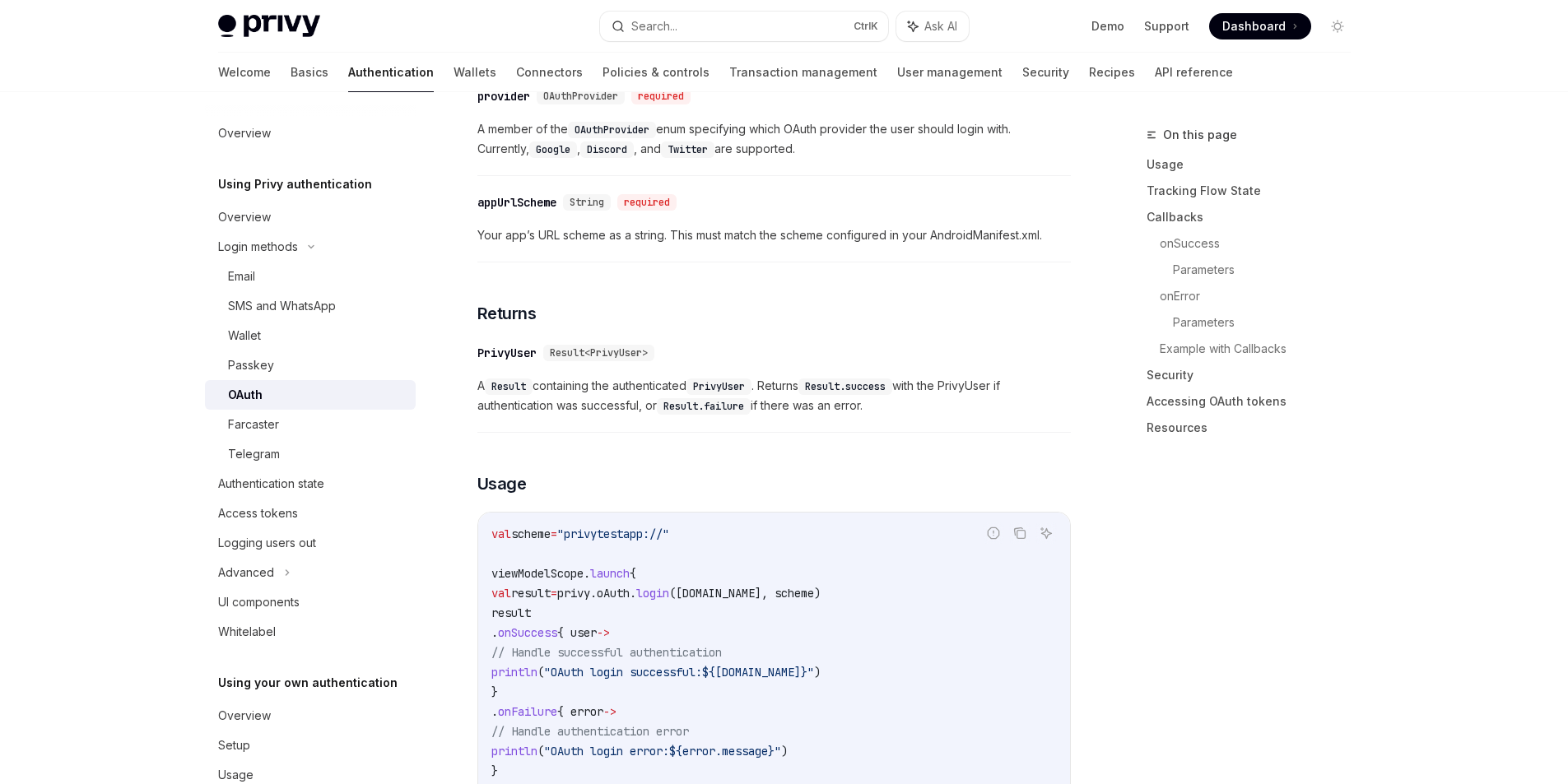
scroll to position [1152, 0]
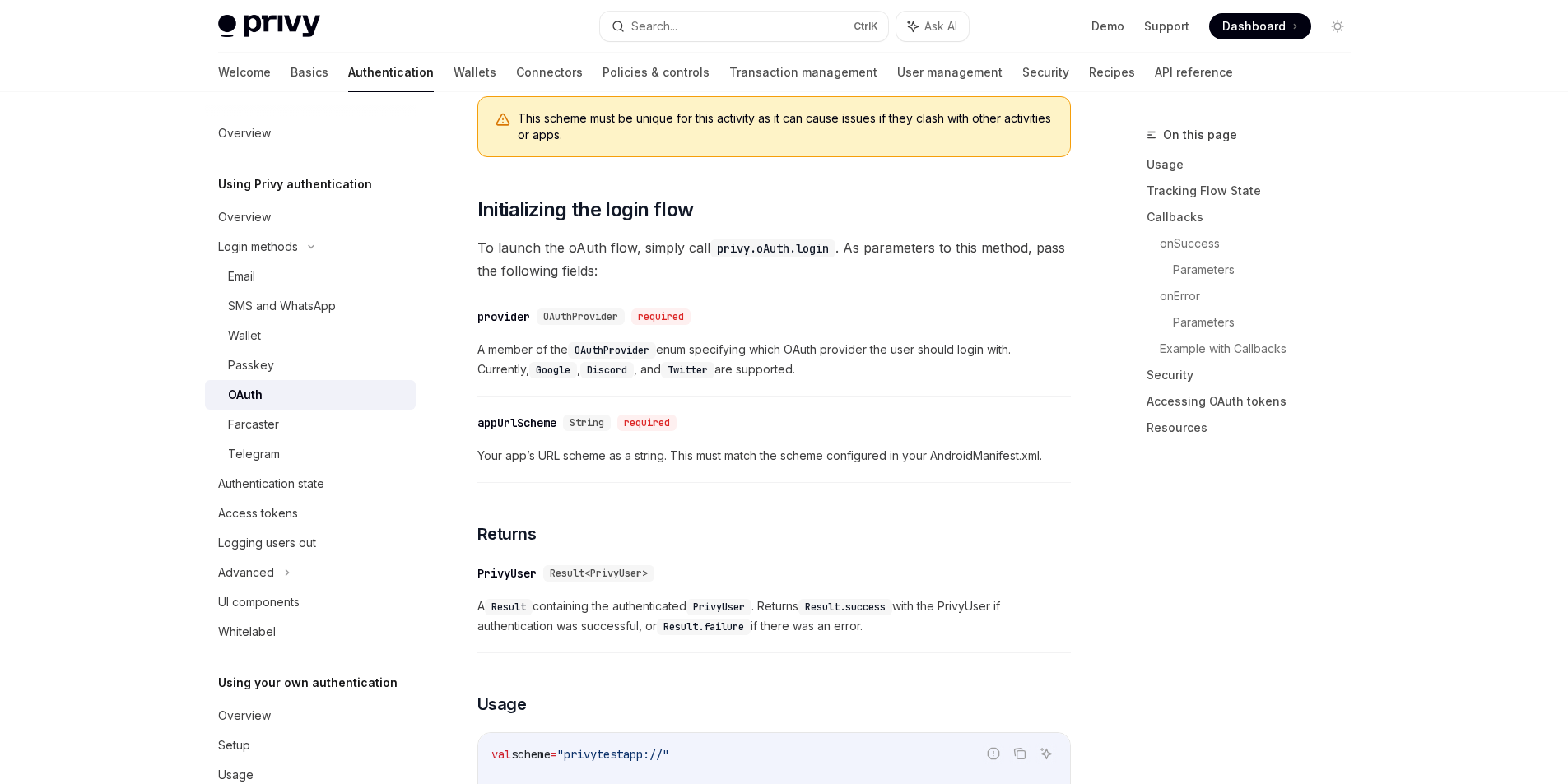
click at [279, 398] on div "OAuth" at bounding box center [317, 395] width 178 height 20
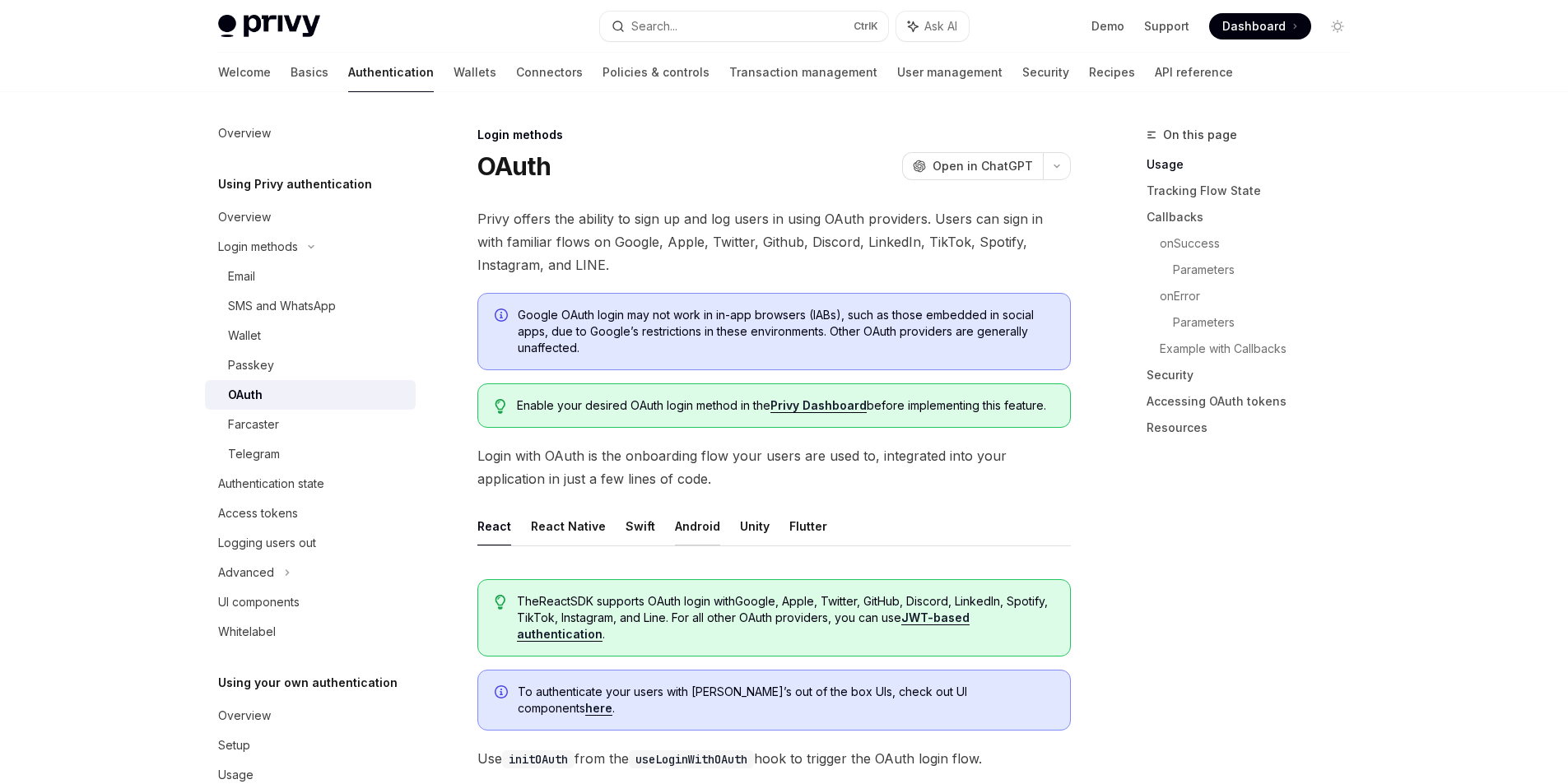
click at [678, 520] on button "Android" at bounding box center [698, 526] width 45 height 38
type textarea "*"
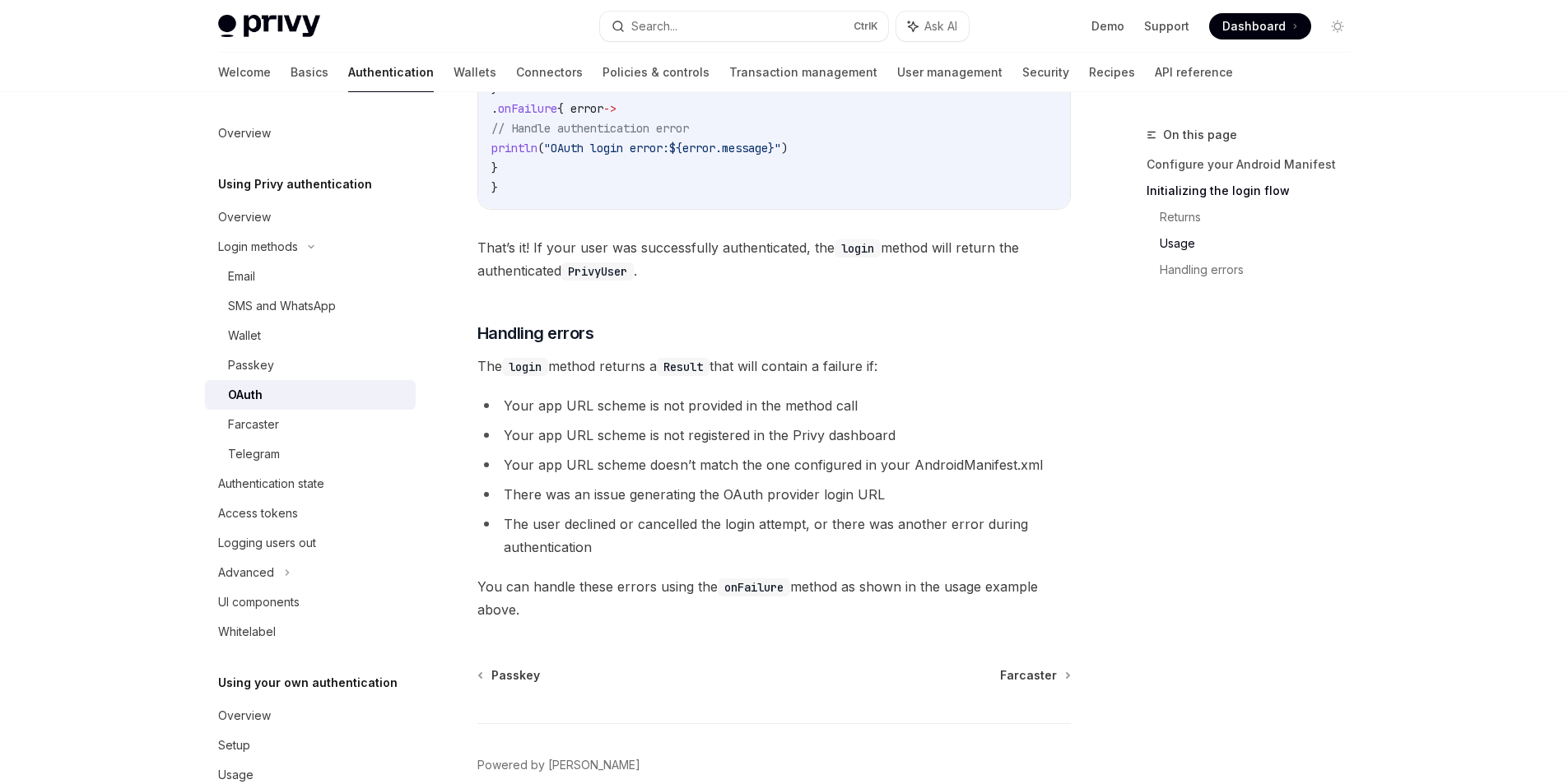
scroll to position [1399, 0]
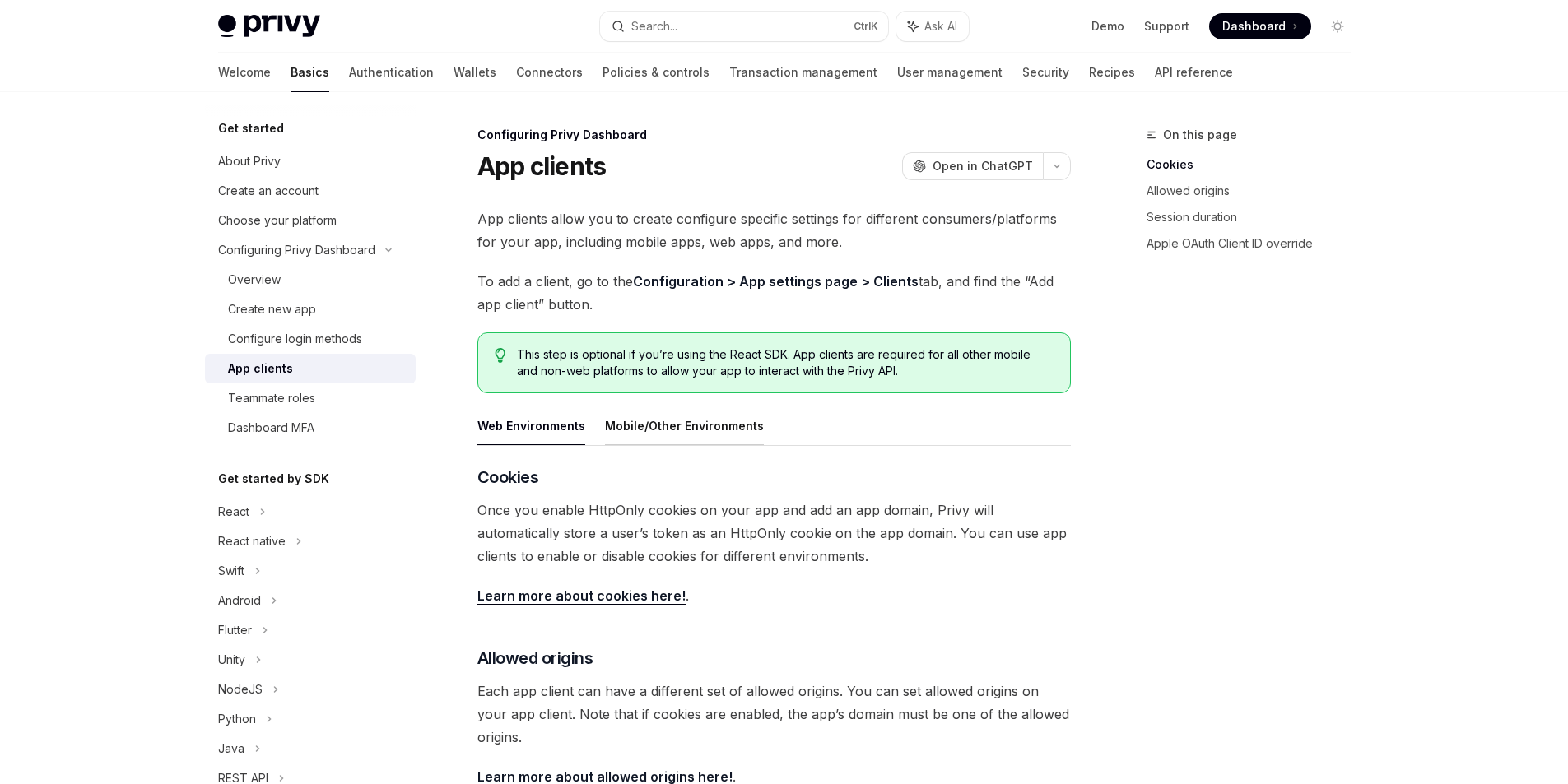
click at [685, 428] on button "Mobile/Other Environments" at bounding box center [684, 426] width 158 height 38
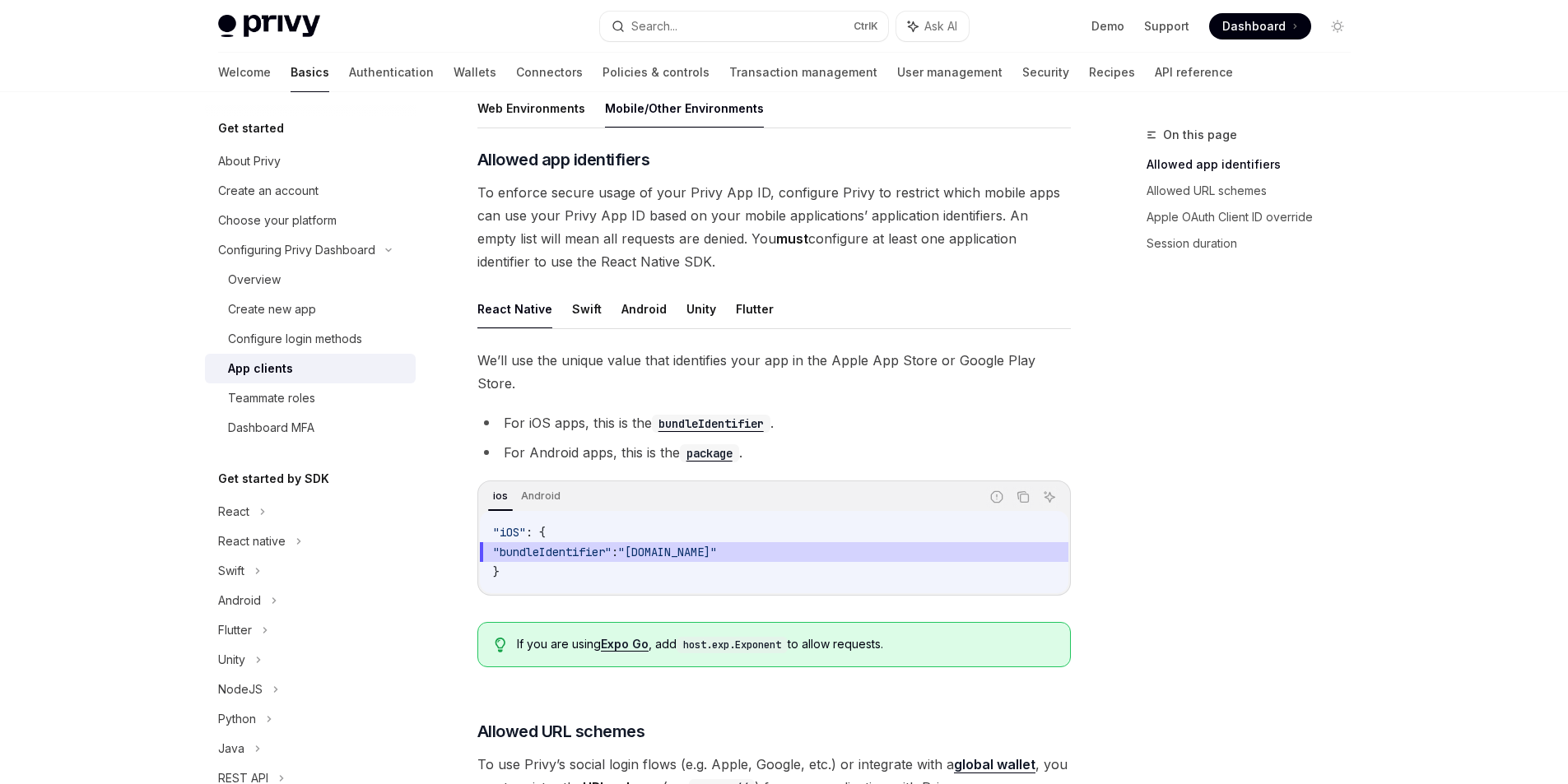
scroll to position [329, 0]
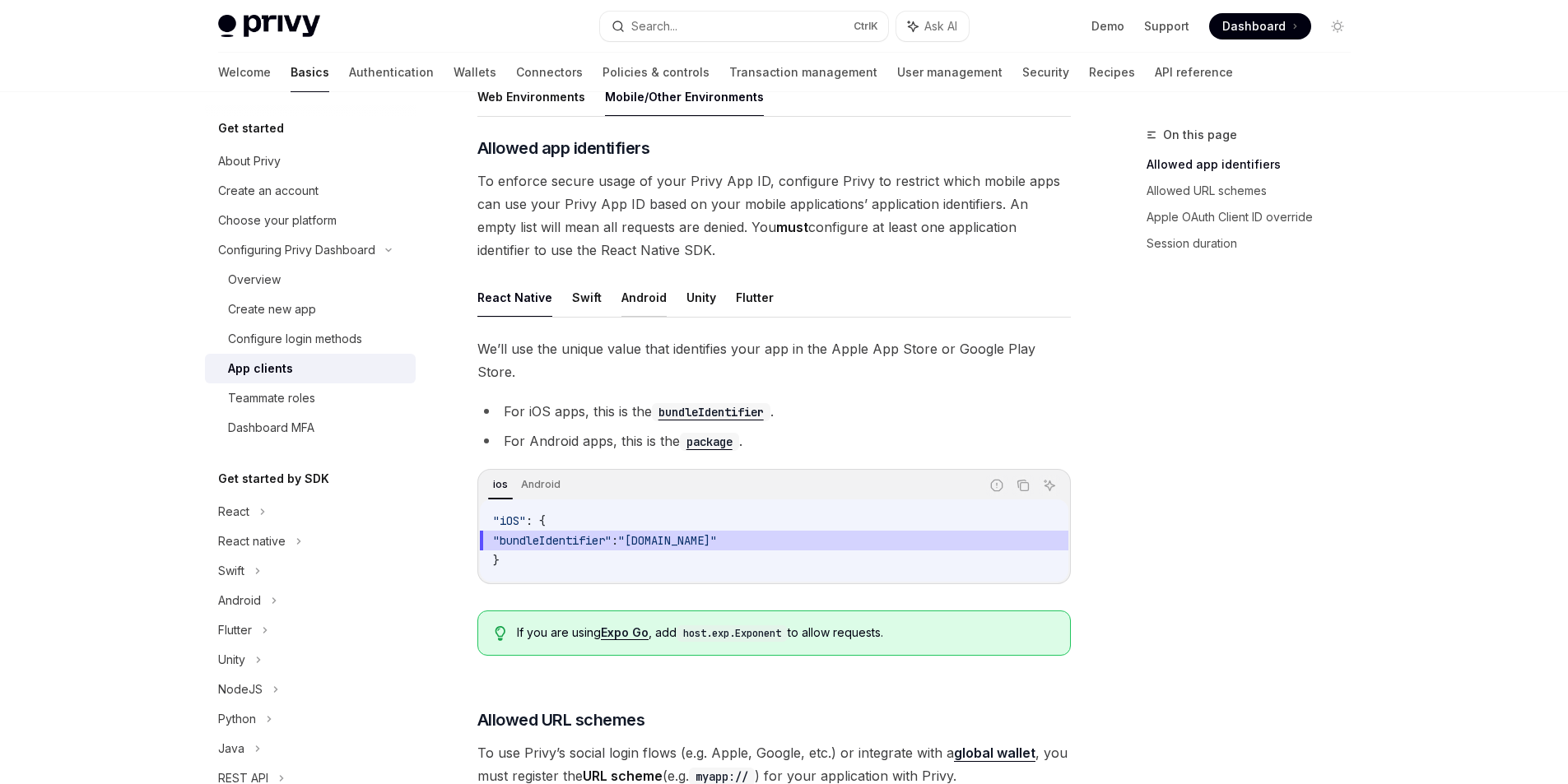
click at [634, 296] on button "Android" at bounding box center [644, 297] width 45 height 38
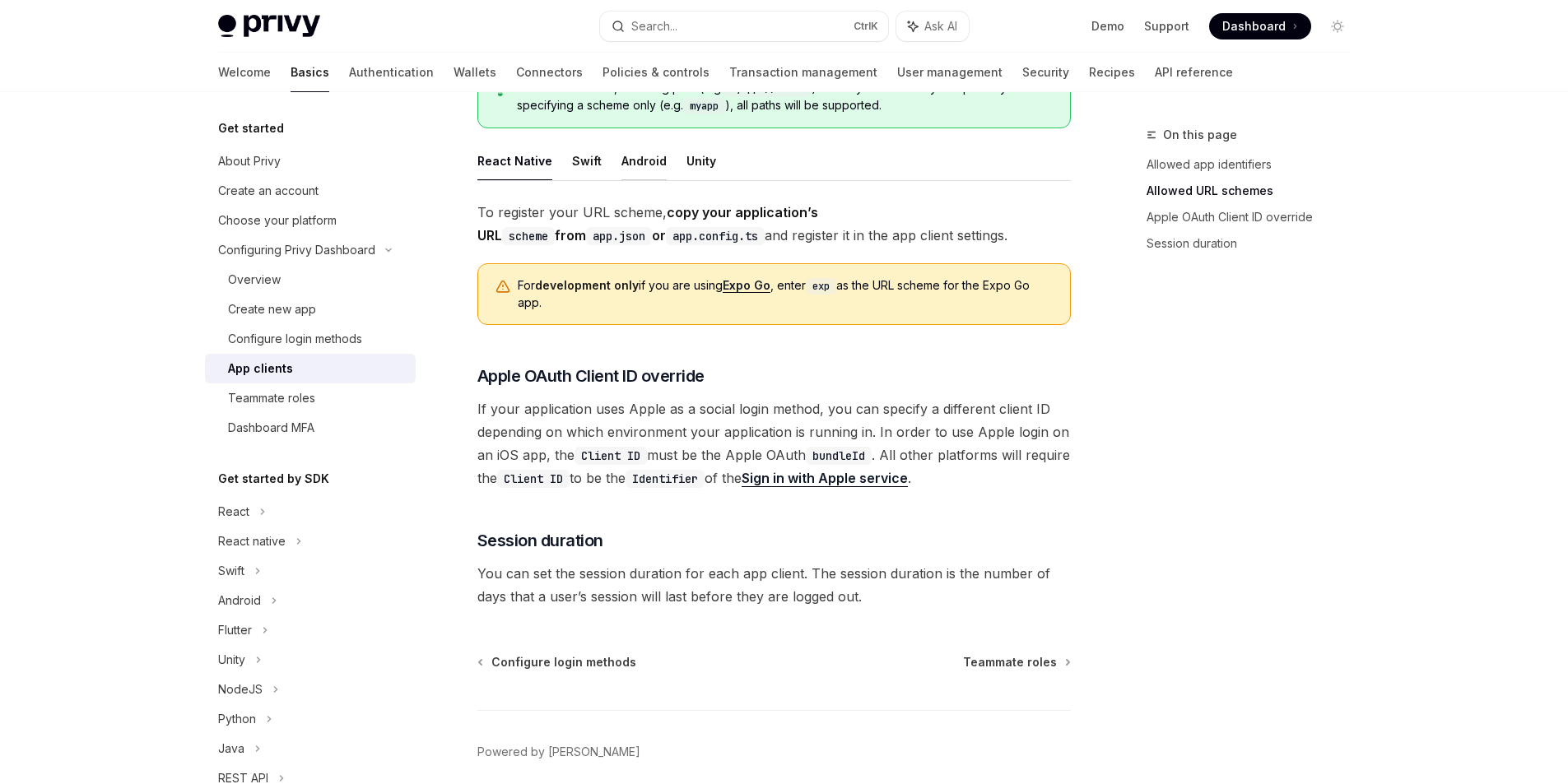
click at [645, 153] on button "Android" at bounding box center [644, 160] width 45 height 38
type textarea "*"
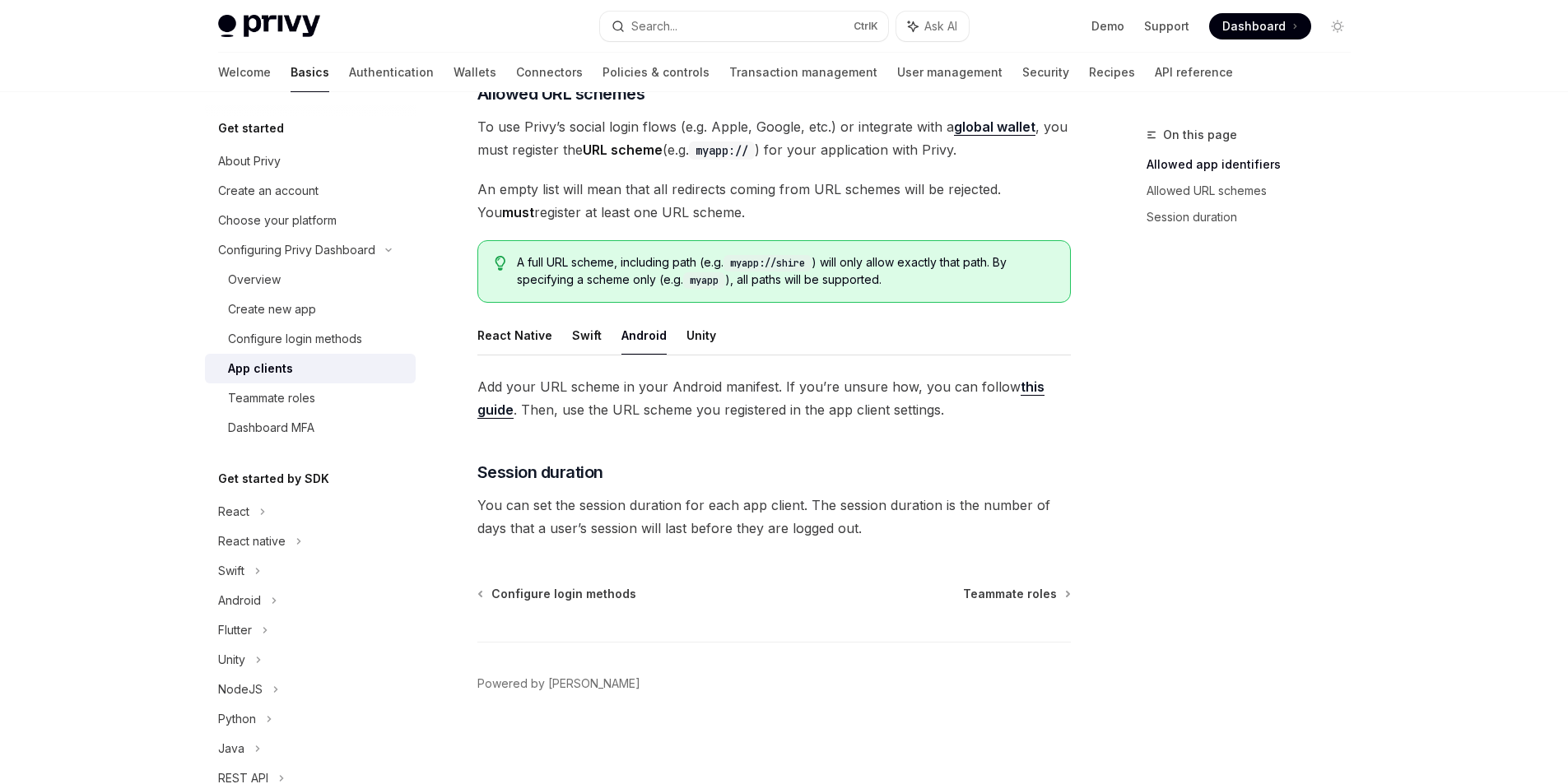
scroll to position [320, 0]
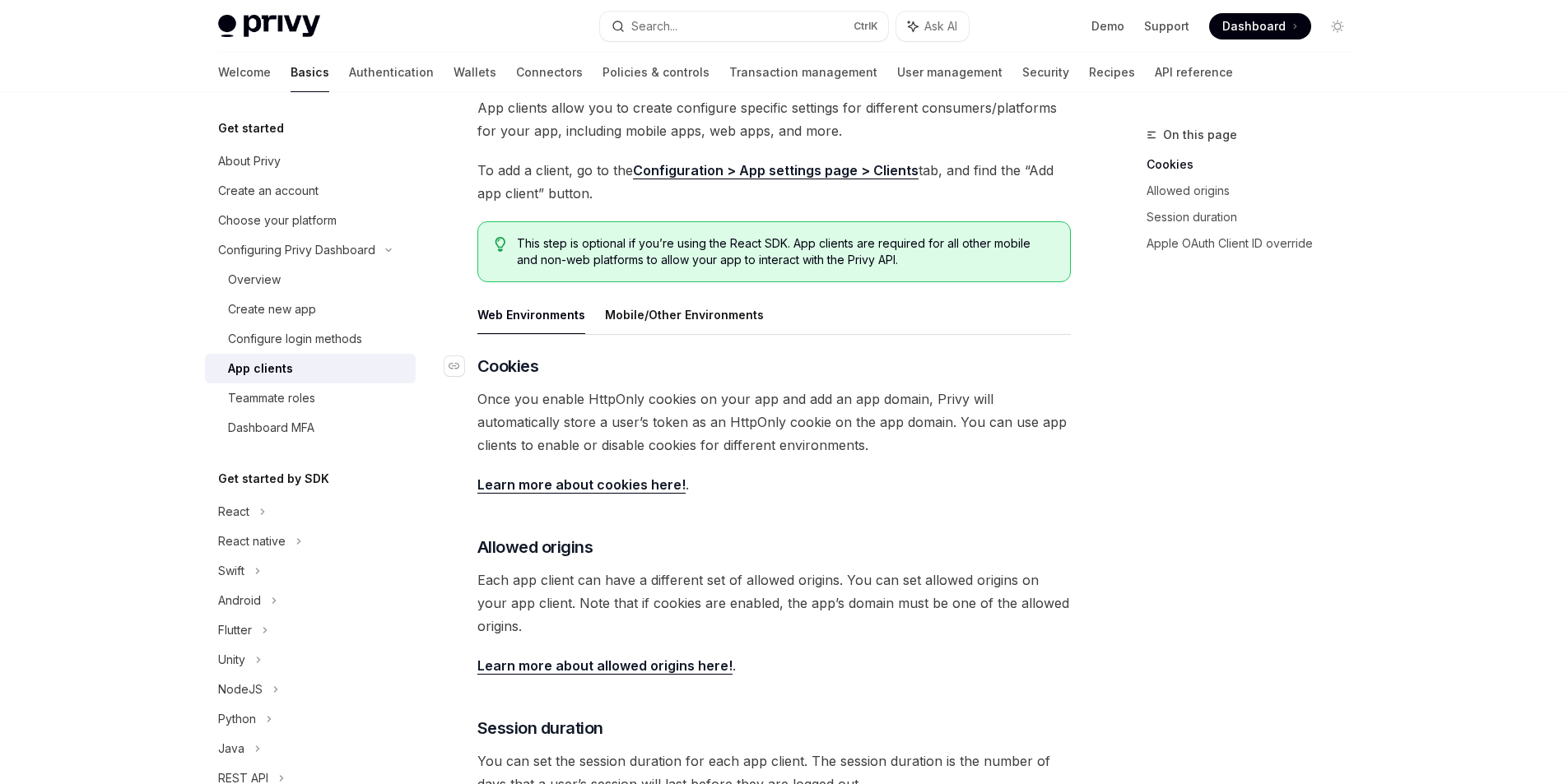
scroll to position [83, 0]
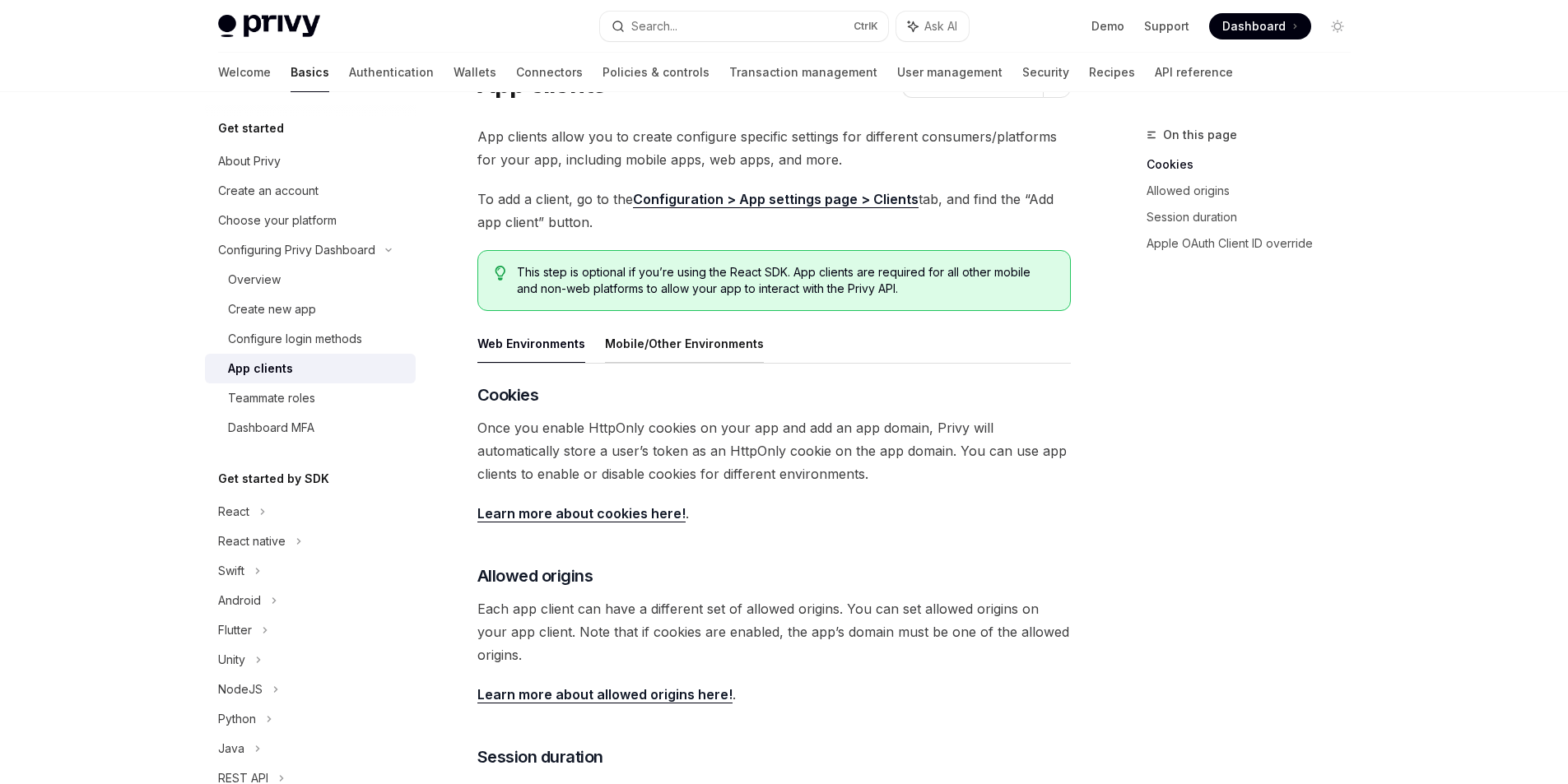
click at [658, 340] on button "Mobile/Other Environments" at bounding box center [684, 343] width 158 height 38
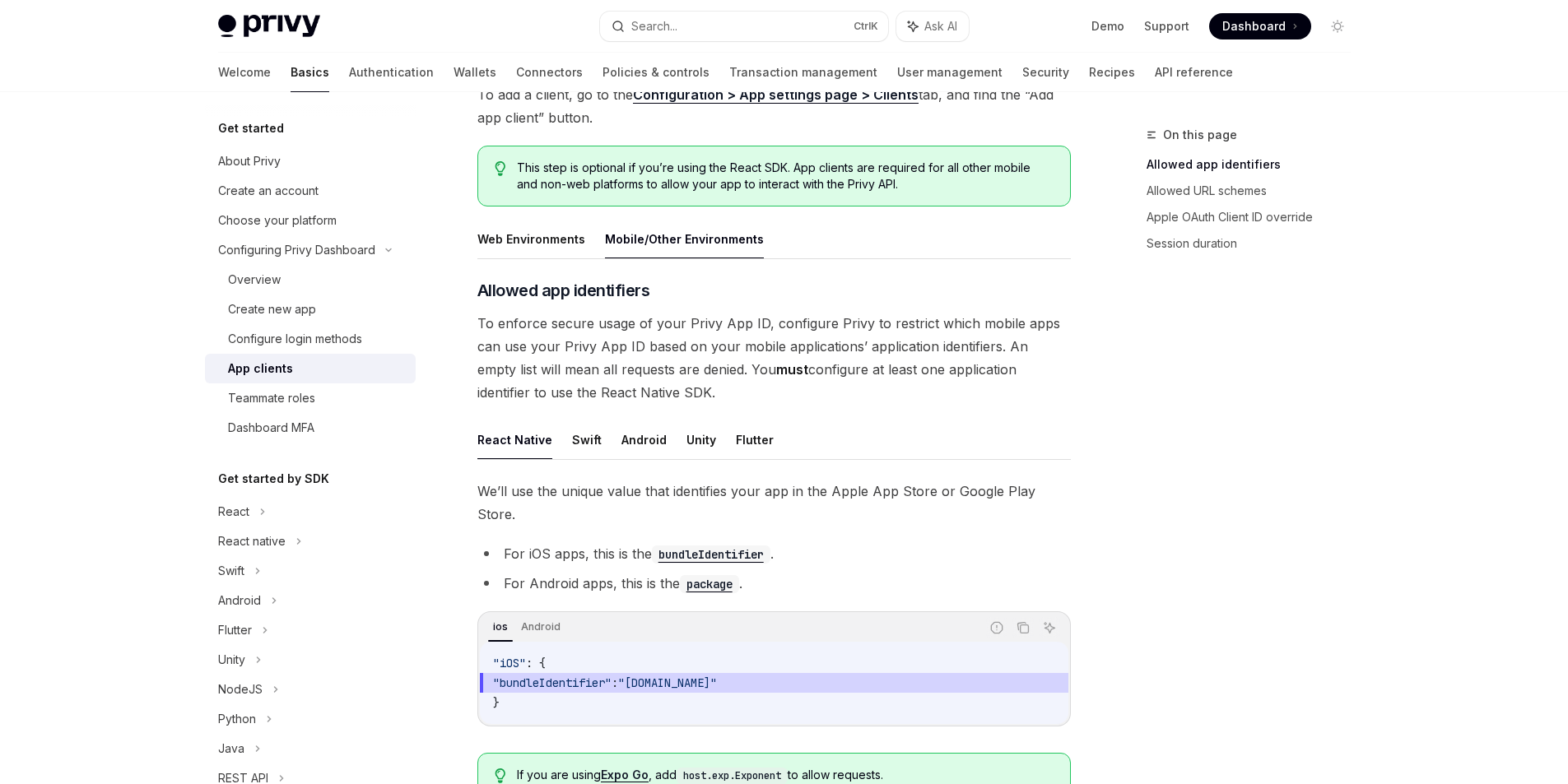
scroll to position [329, 0]
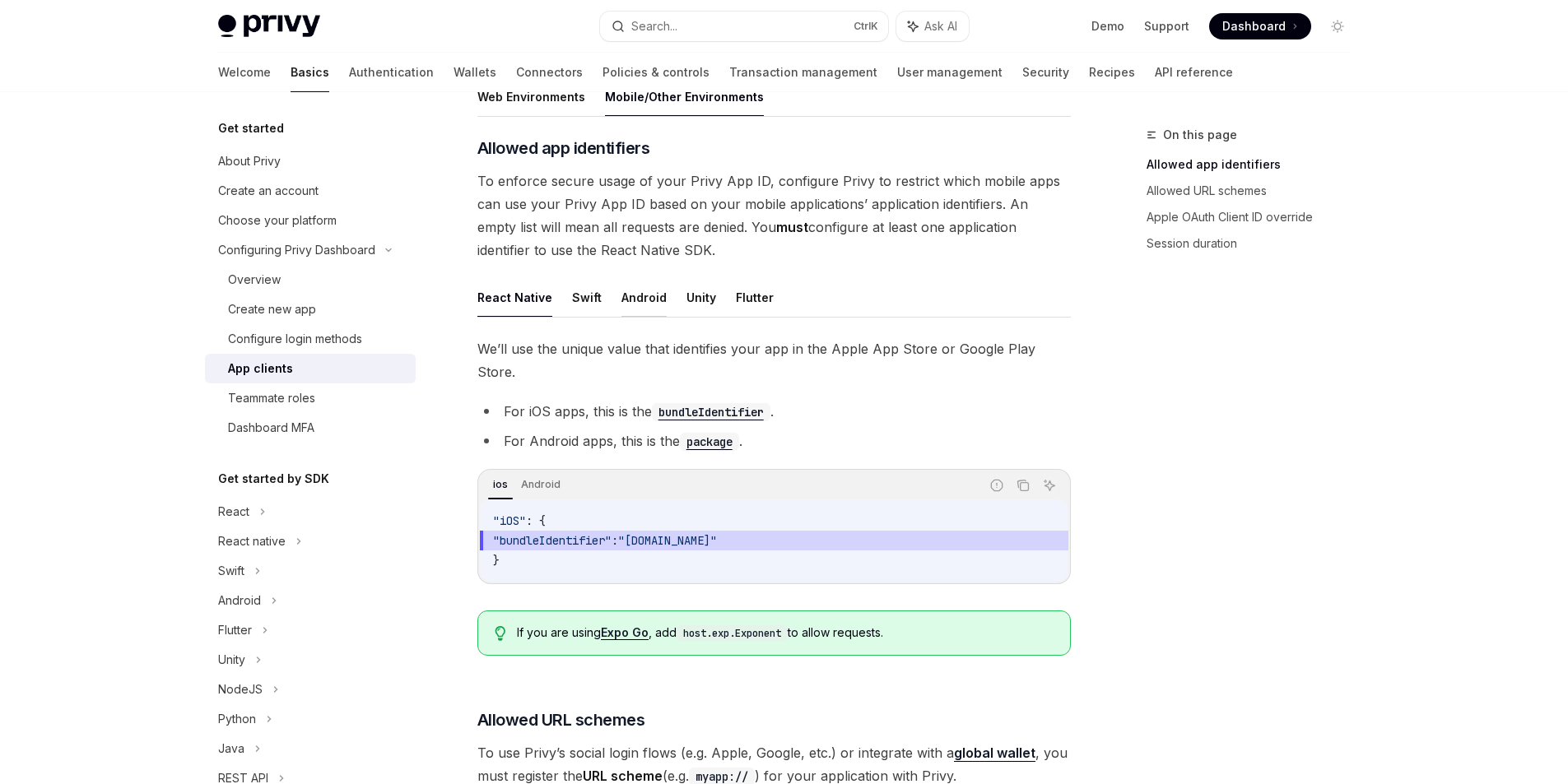
click at [626, 297] on button "Android" at bounding box center [644, 297] width 45 height 38
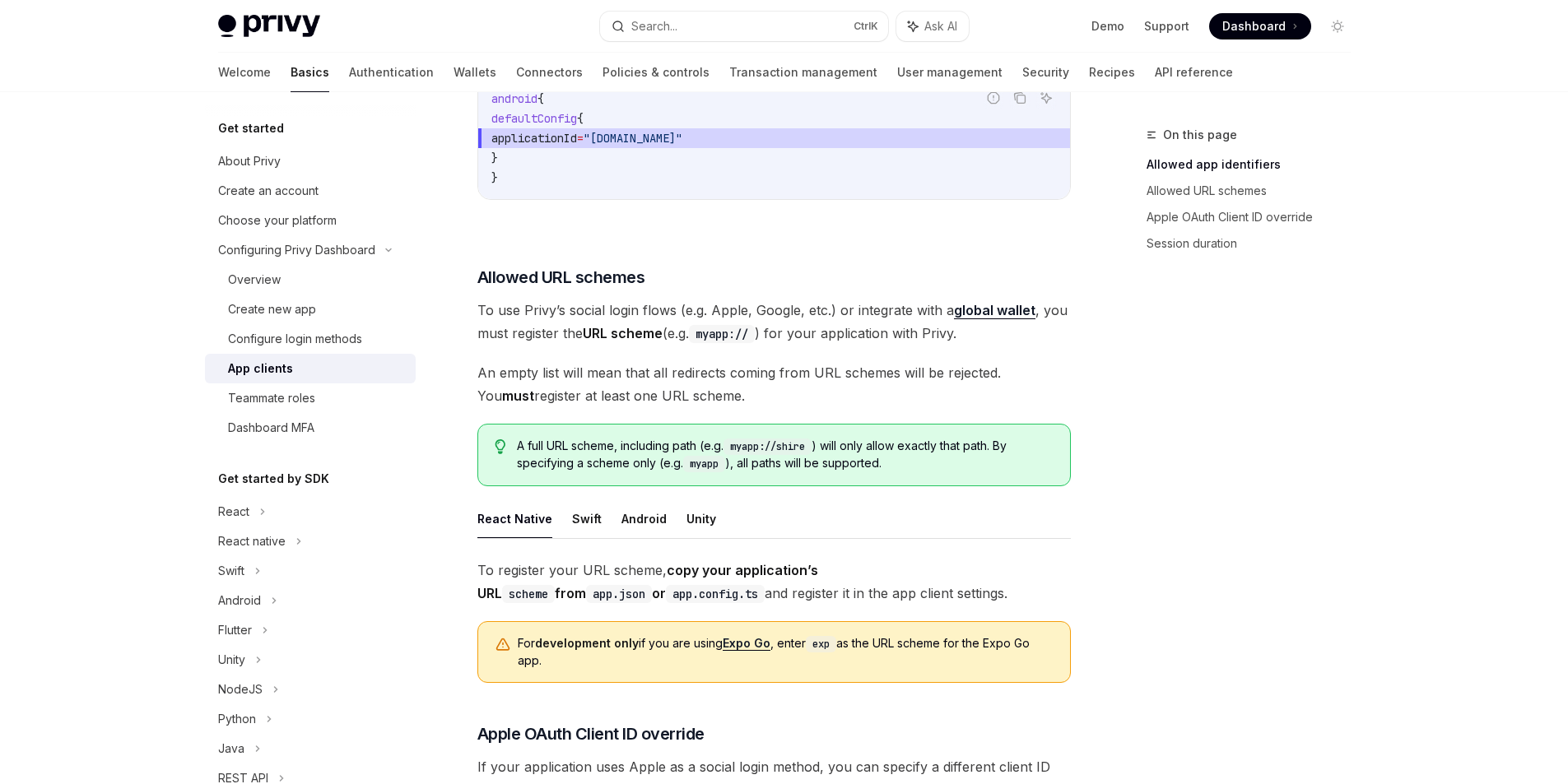
scroll to position [658, 0]
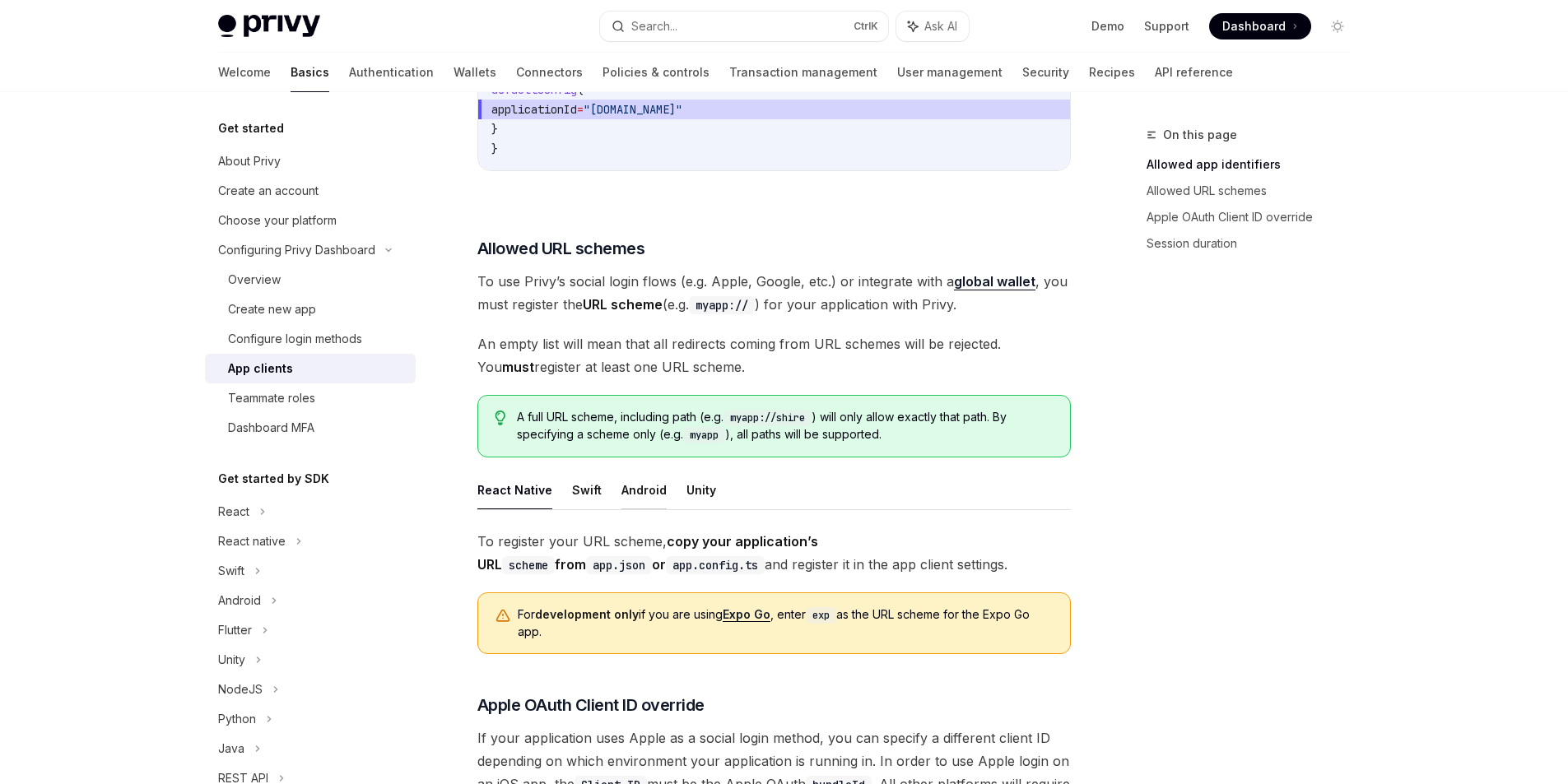
click at [622, 494] on button "Android" at bounding box center [644, 490] width 45 height 38
type textarea "*"
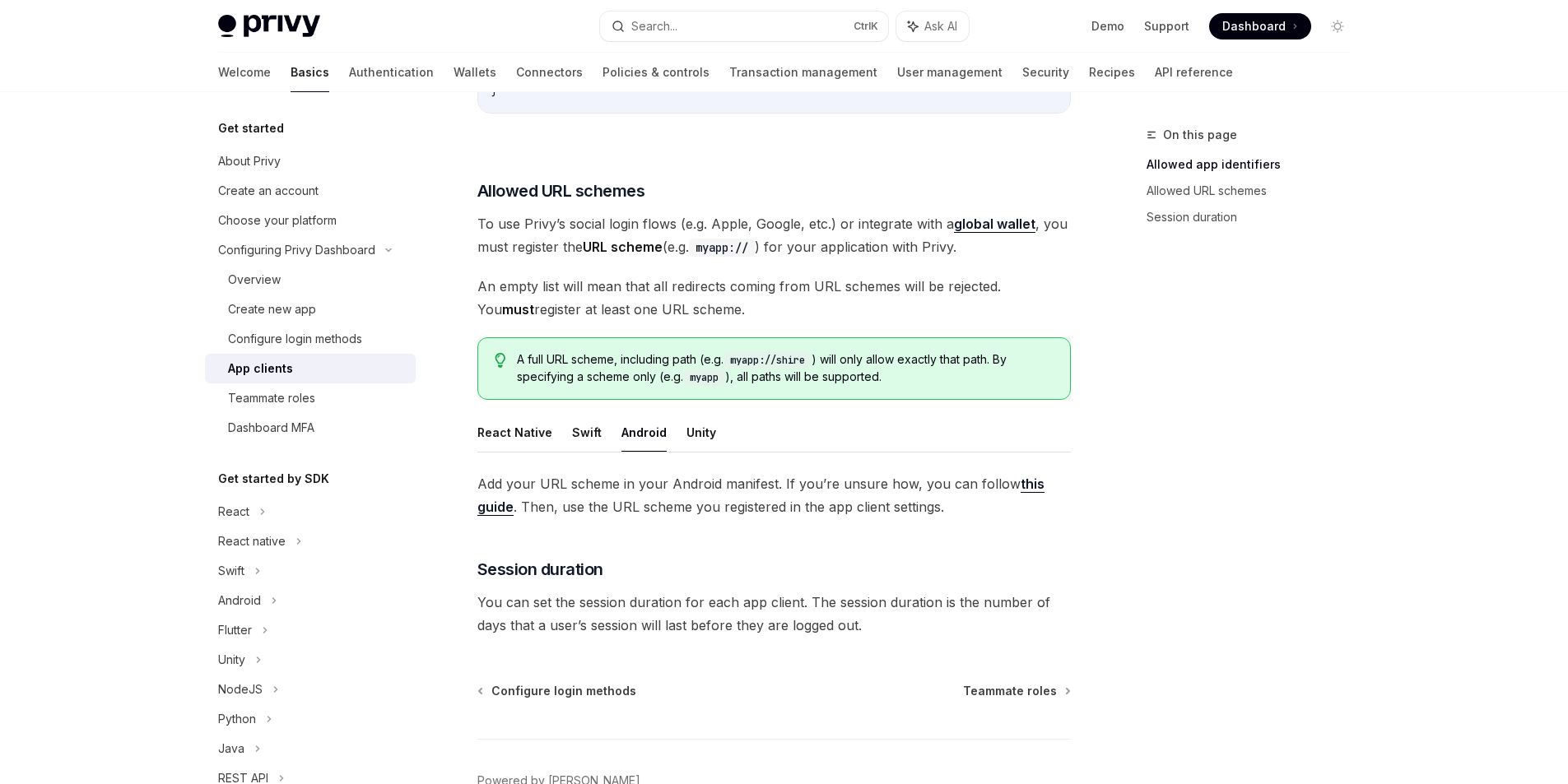
scroll to position [813, 0]
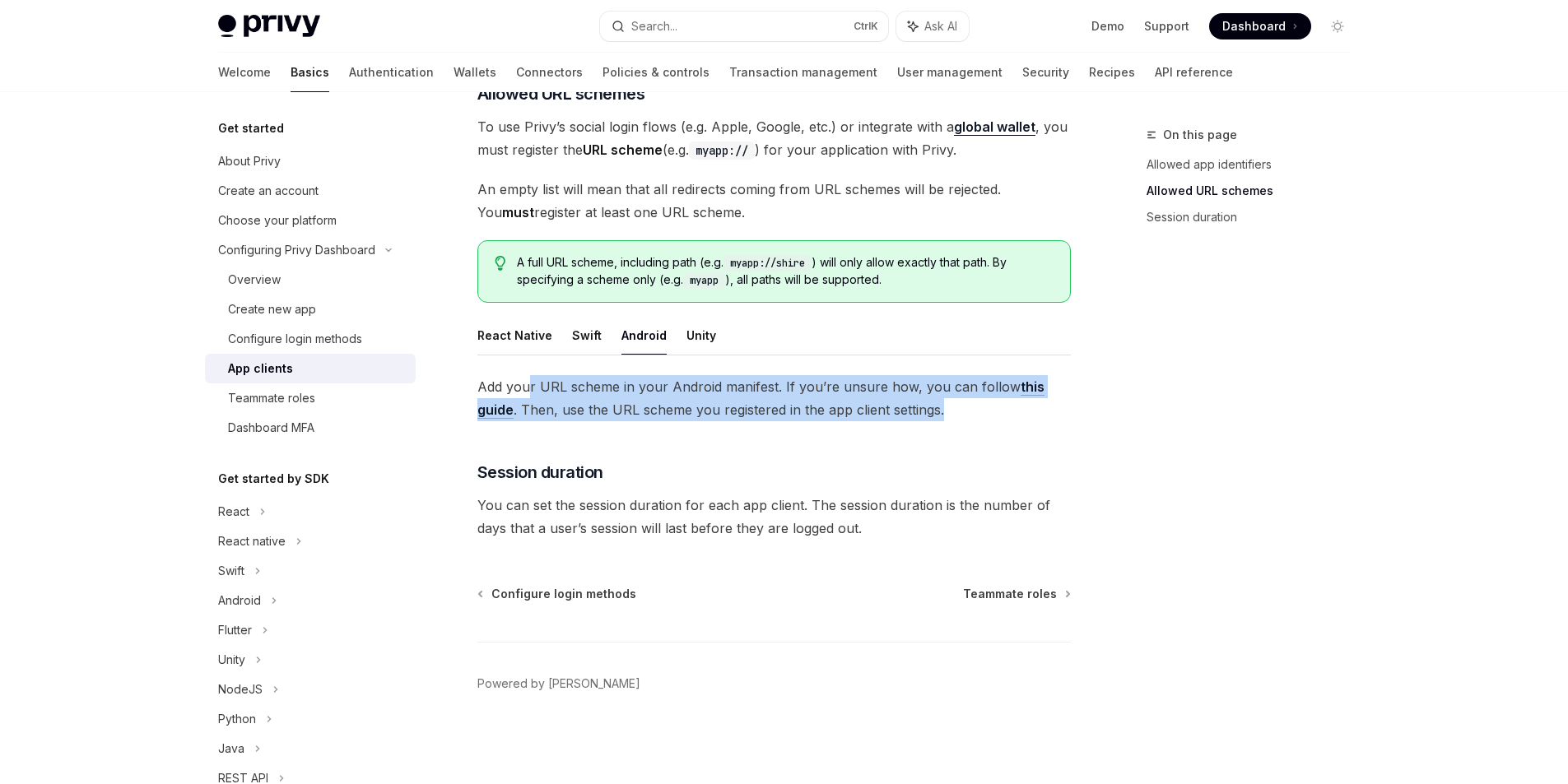
drag, startPoint x: 528, startPoint y: 392, endPoint x: 981, endPoint y: 403, distance: 453.1
click at [981, 403] on span "Add your URL scheme in your Android manifest. If you’re unsure how, you can fol…" at bounding box center [774, 398] width 594 height 46
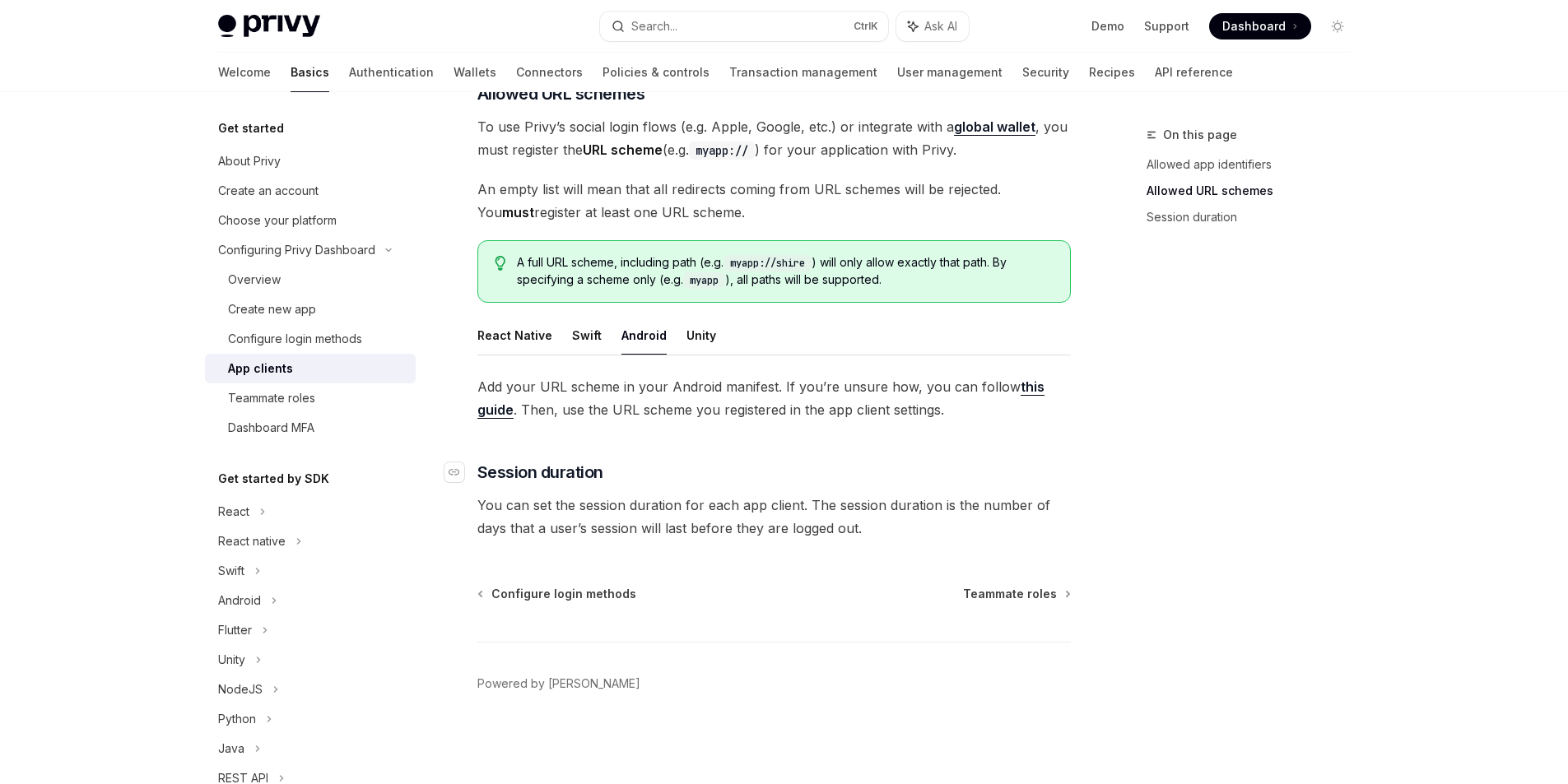
click at [871, 479] on h3 "​ Session duration" at bounding box center [774, 472] width 594 height 23
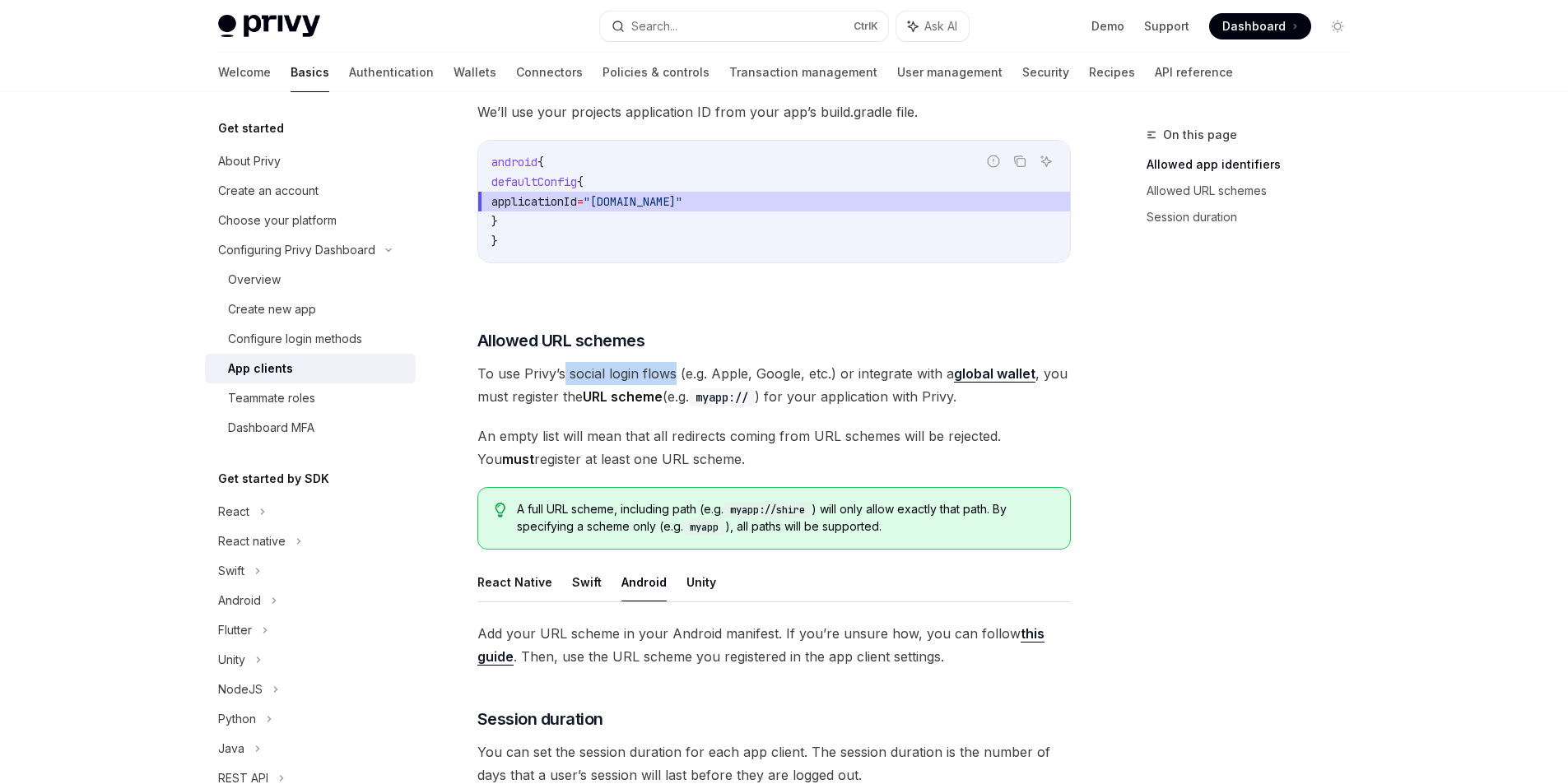
drag, startPoint x: 564, startPoint y: 374, endPoint x: 674, endPoint y: 373, distance: 110.0
click at [674, 373] on span "To use Privy’s social login flows (e.g. Apple, Google, etc.) or integrate with …" at bounding box center [774, 384] width 594 height 46
click at [706, 344] on h3 "​ Allowed URL schemes" at bounding box center [774, 340] width 594 height 23
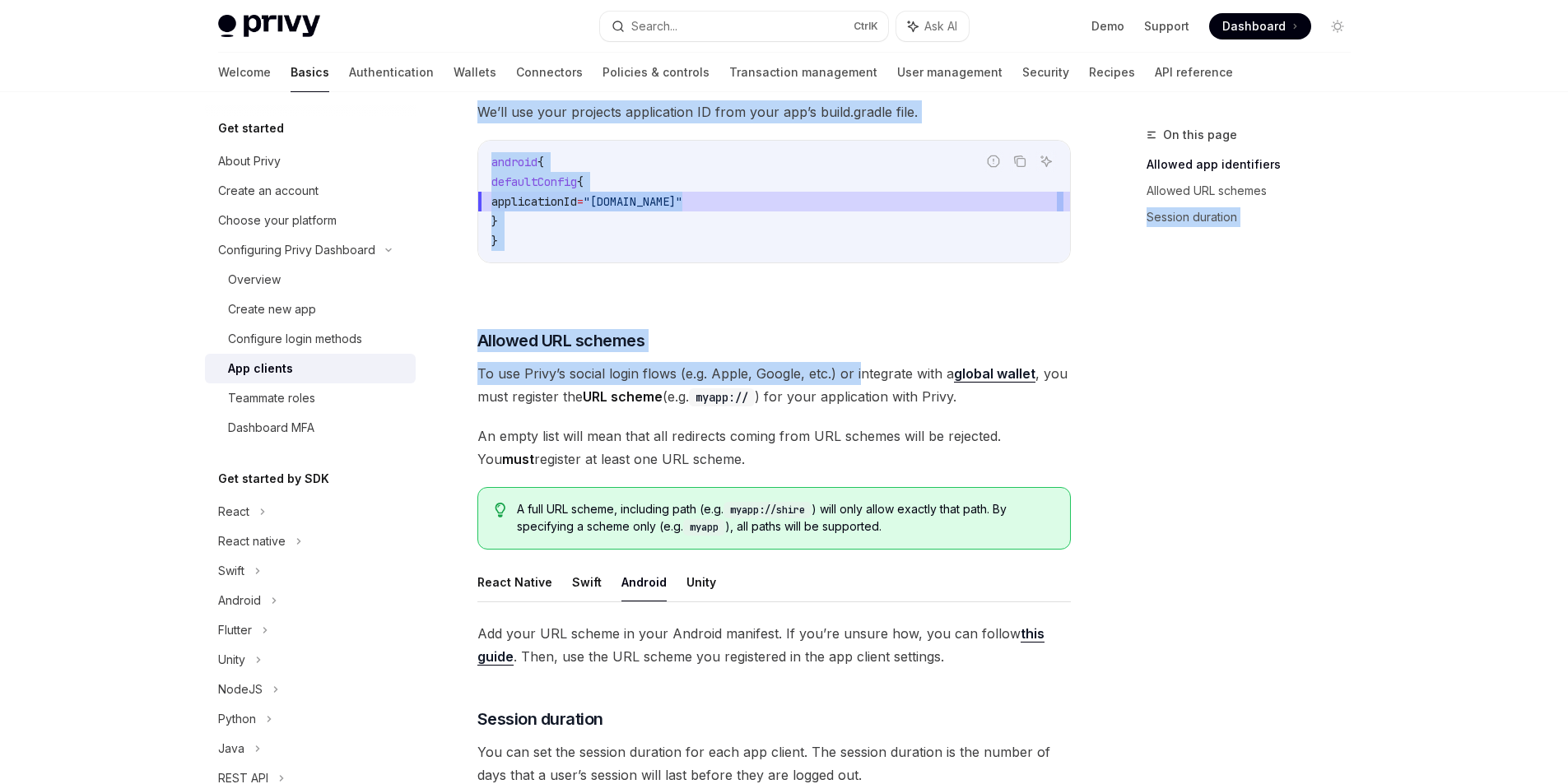
drag, startPoint x: 856, startPoint y: 377, endPoint x: 1113, endPoint y: 382, distance: 257.0
click at [1113, 382] on div "On this page Allowed app identifiers Allowed URL schemes Session duration Confi…" at bounding box center [785, 278] width 1159 height 1505
click at [1115, 382] on div "On this page Allowed app identifiers Allowed URL schemes Session duration" at bounding box center [1238, 454] width 250 height 659
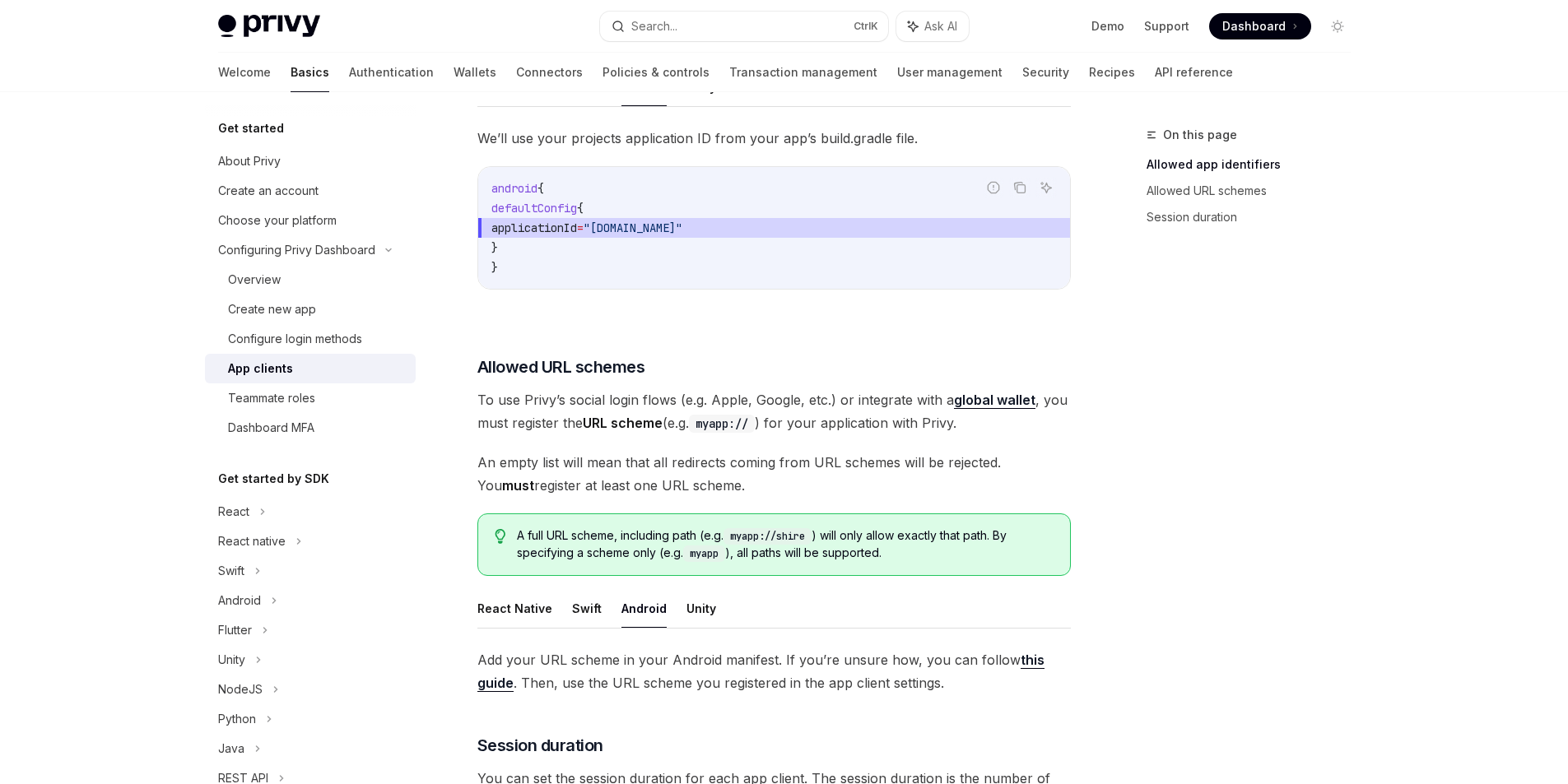
scroll to position [484, 0]
